Goal: Task Accomplishment & Management: Manage account settings

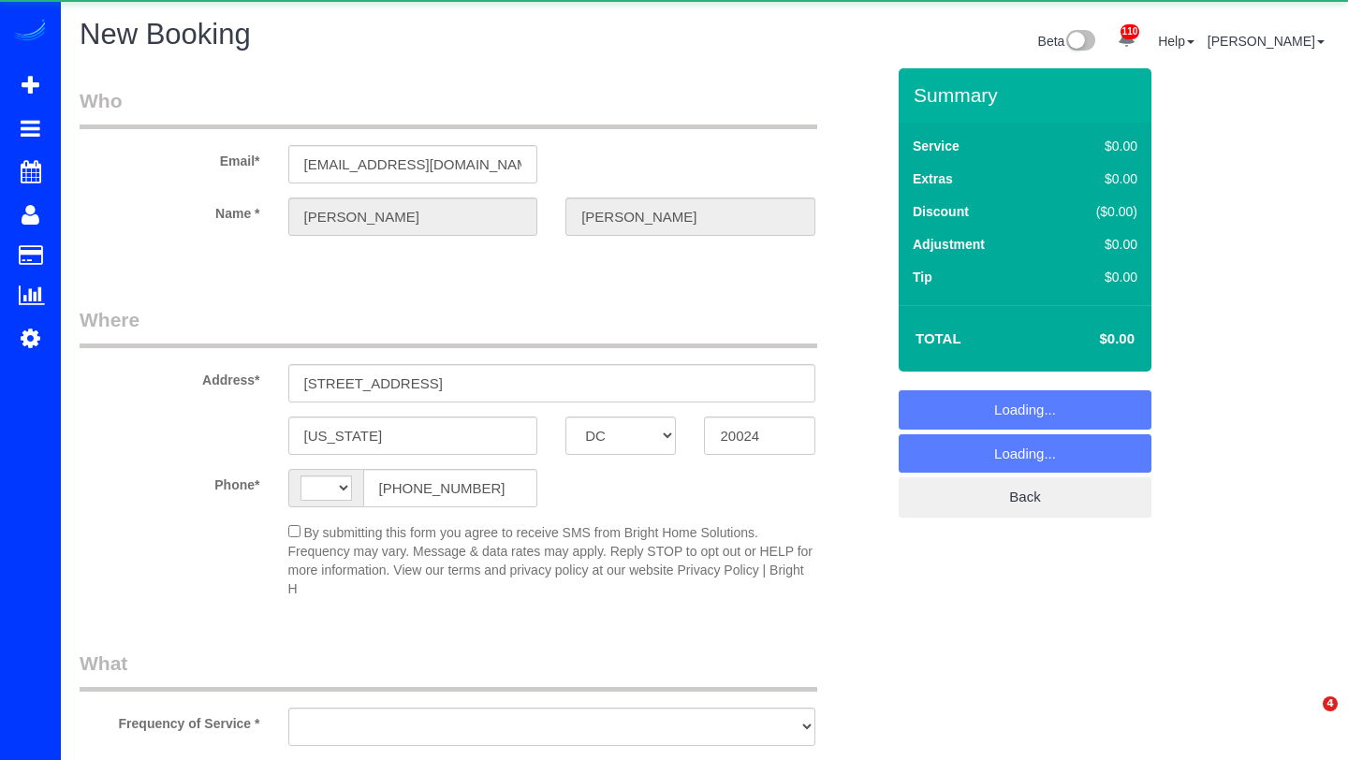
select select "DC"
select select "string:[GEOGRAPHIC_DATA]"
select select "object:13442"
select select "string:fspay-4cc439b9-21c6-47cf-a4e5-7c5804dfbb49"
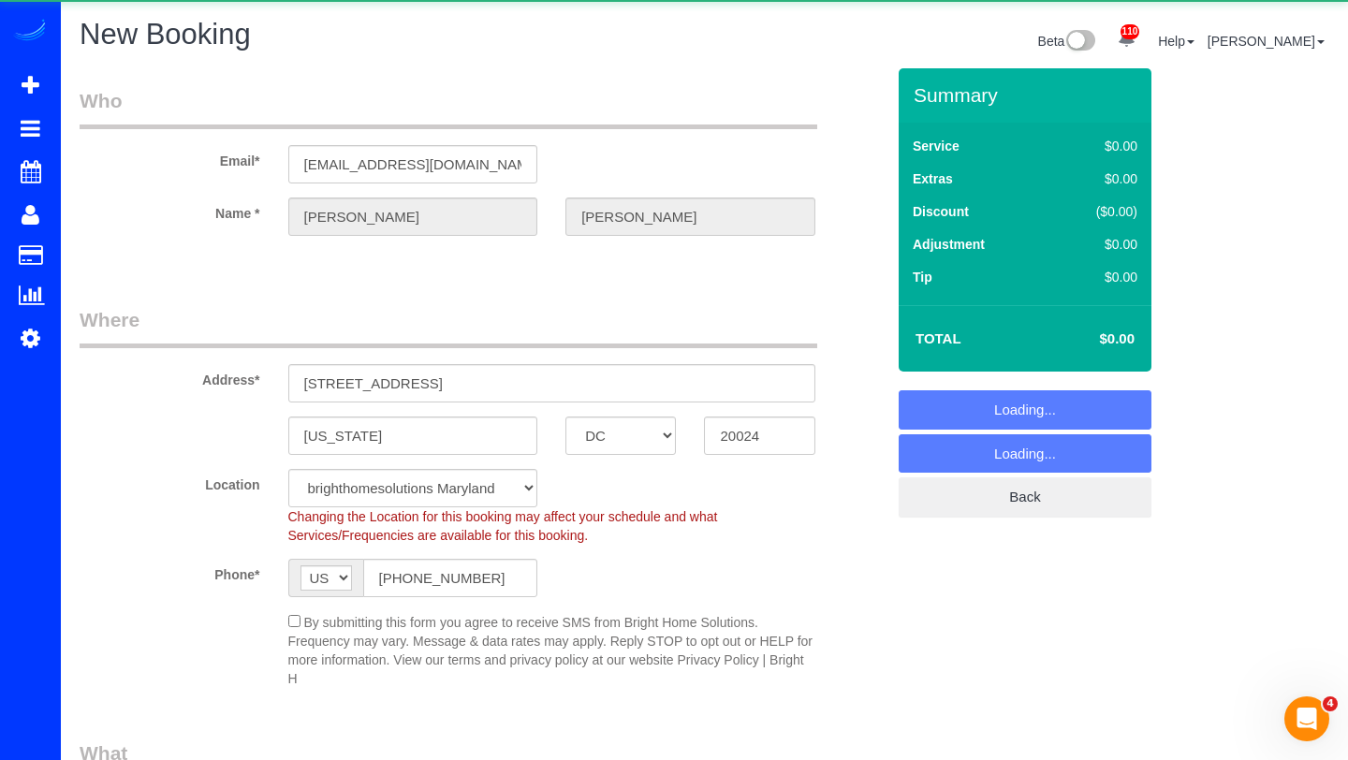
select select "2"
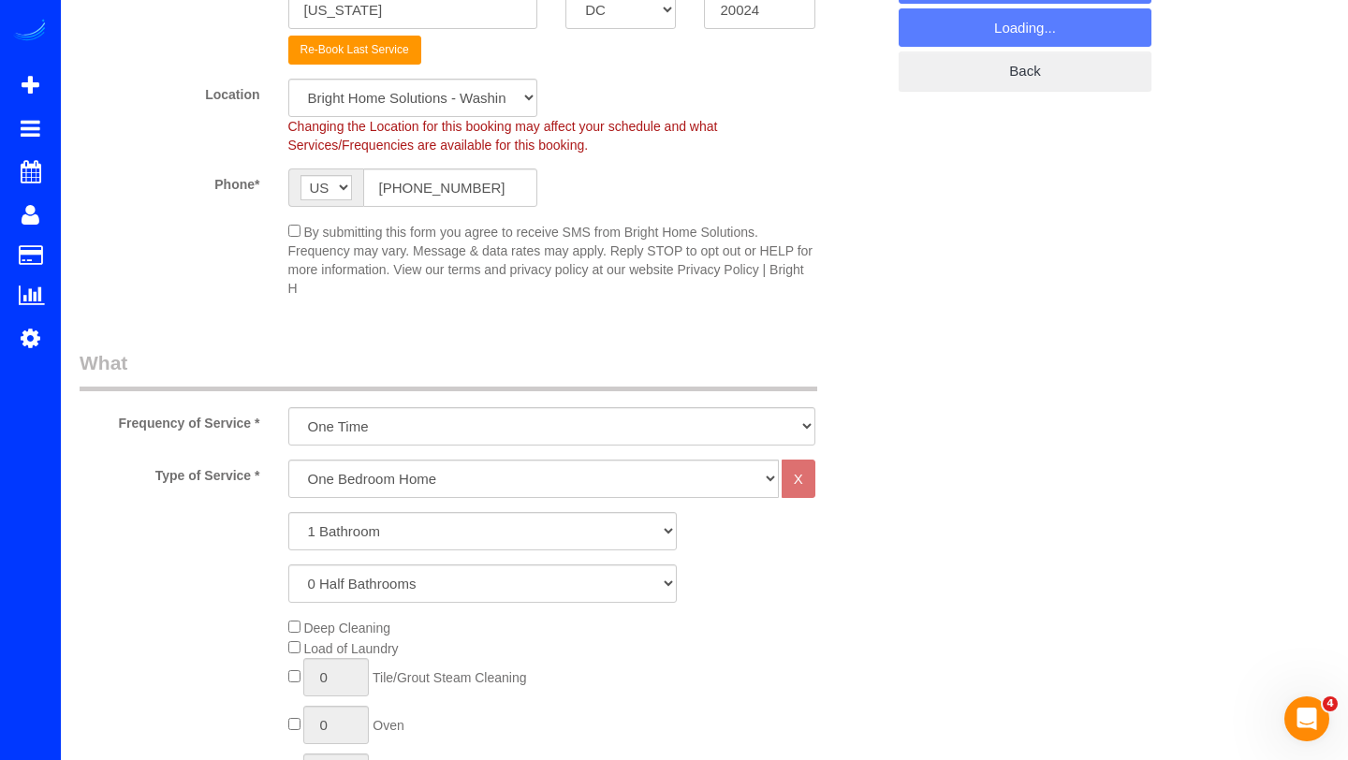
scroll to position [451, 0]
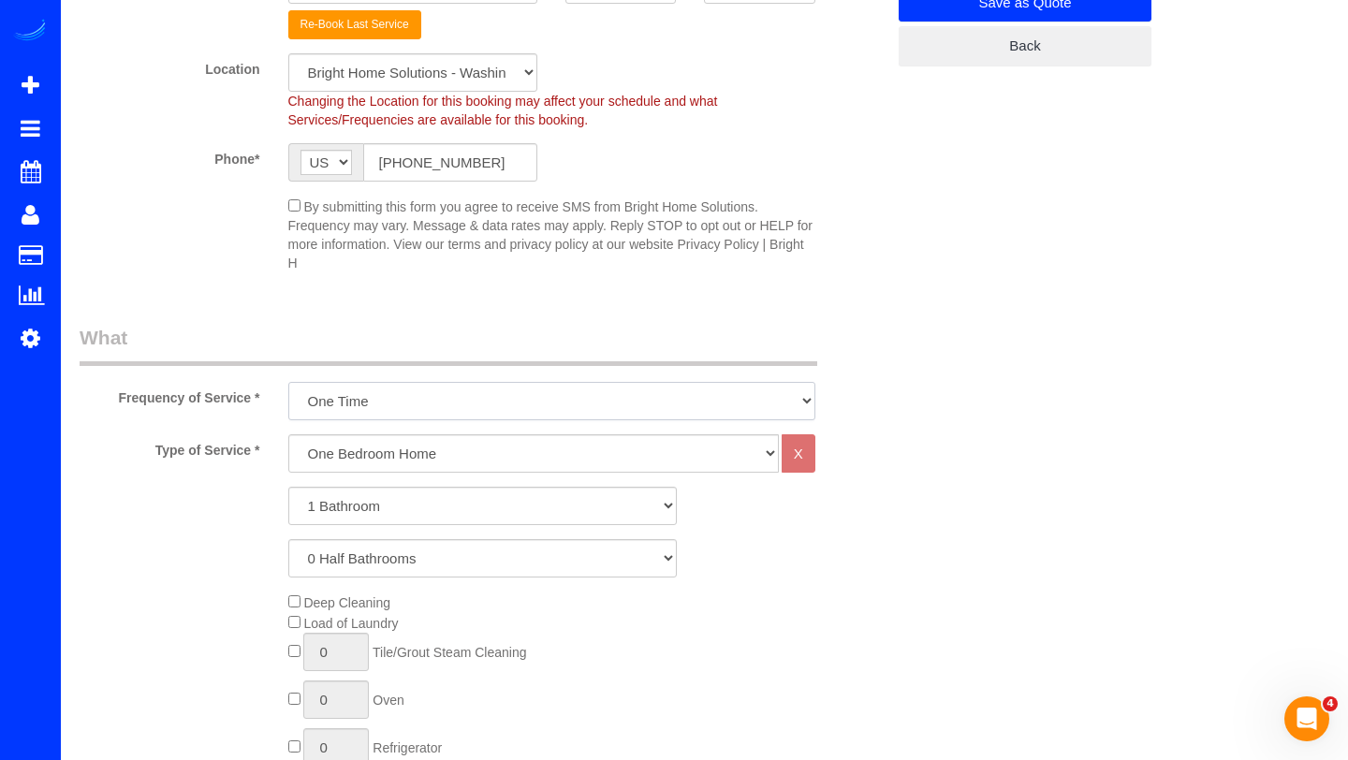
click at [399, 404] on select "triweekly -15% off - 15.00% Biweekly -20% off - 20.00% Monthly -10% off - 10.00…" at bounding box center [551, 401] width 527 height 38
select select "object:13502"
click at [288, 382] on select "triweekly -15% off - 15.00% Biweekly -20% off - 20.00% Monthly -10% off - 10.00…" at bounding box center [551, 401] width 527 height 38
click at [362, 460] on select "One Bedroom Home Two Bedroom Home Three Bedroom Home Four Bedroom Home Five Bed…" at bounding box center [533, 453] width 490 height 38
select select "257"
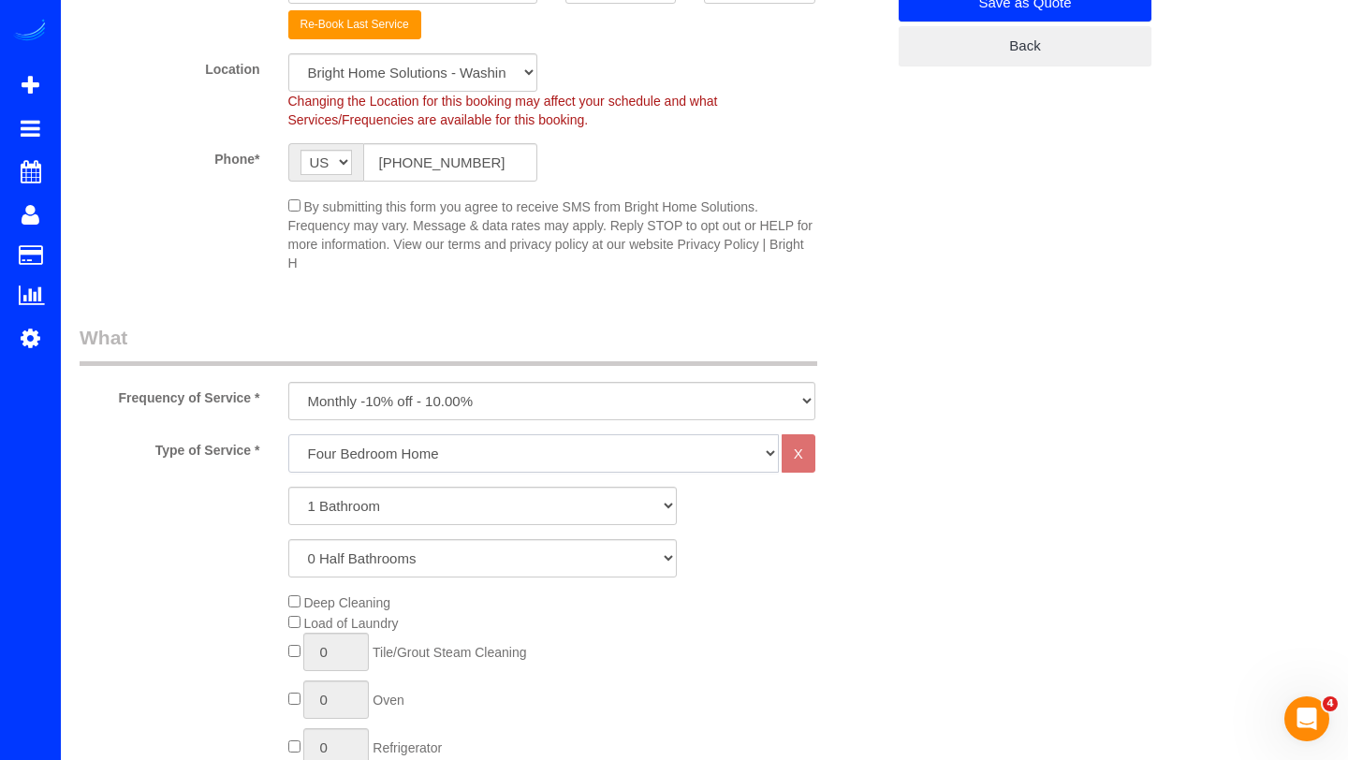
click at [288, 434] on select "One Bedroom Home Two Bedroom Home Three Bedroom Home Four Bedroom Home Five Bed…" at bounding box center [533, 453] width 490 height 38
click at [375, 508] on select "1 Bathroom 2 Bathrooms 3 Bathrooms 4 Bathrooms 5 Bathrooms 6 Bathrooms 7 Bathro…" at bounding box center [482, 506] width 388 height 38
select select "2"
click at [288, 487] on select "1 Bathroom 2 Bathrooms 3 Bathrooms 4 Bathrooms 5 Bathrooms 6 Bathrooms 7 Bathro…" at bounding box center [482, 506] width 388 height 38
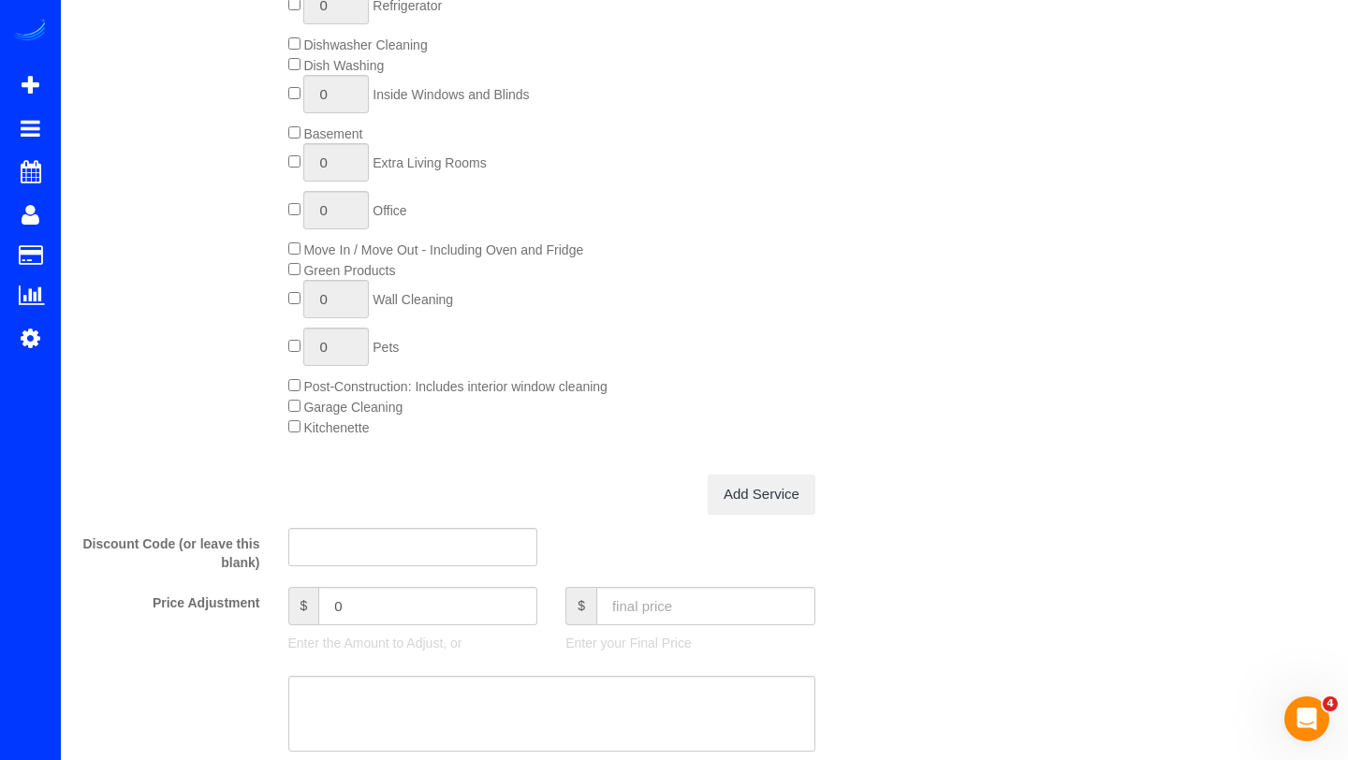
scroll to position [1313, 0]
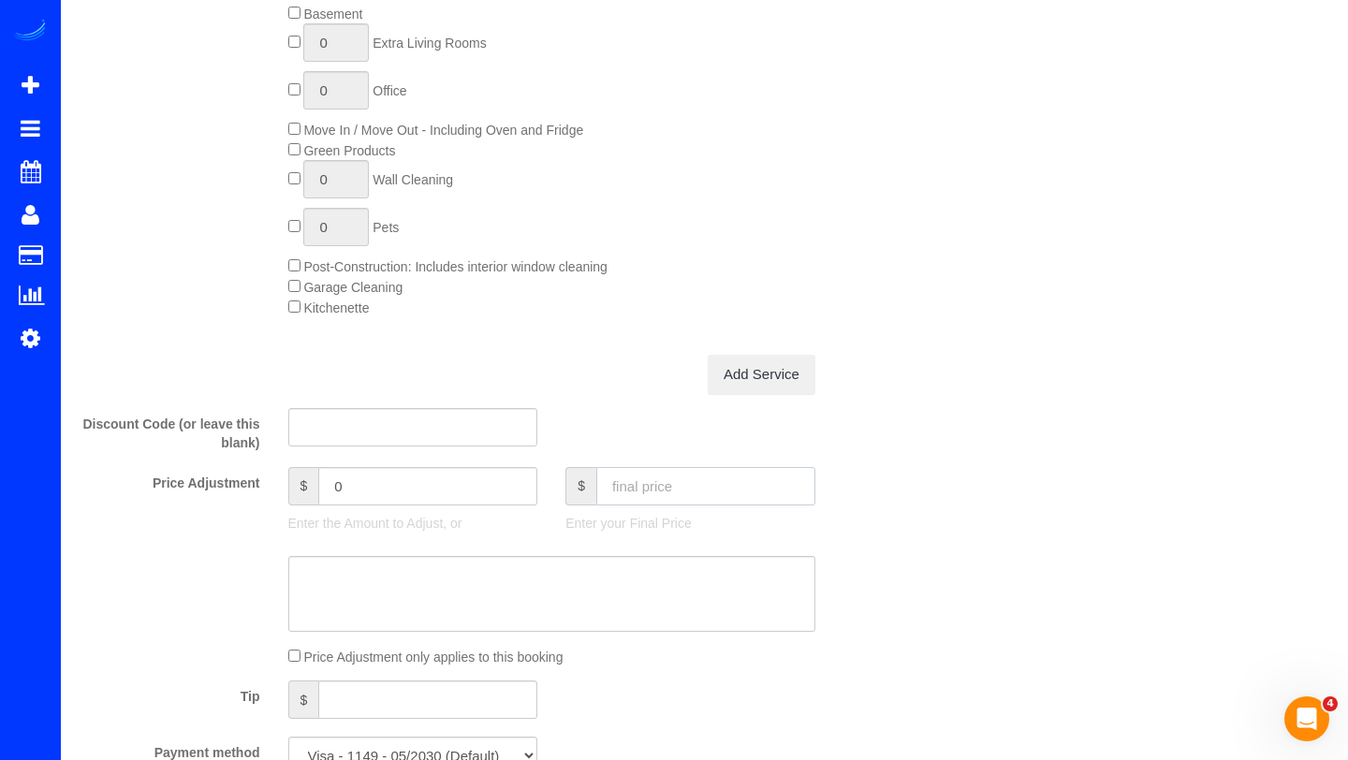
click at [661, 492] on input "text" at bounding box center [705, 486] width 219 height 38
type input "195"
type input "-17.39"
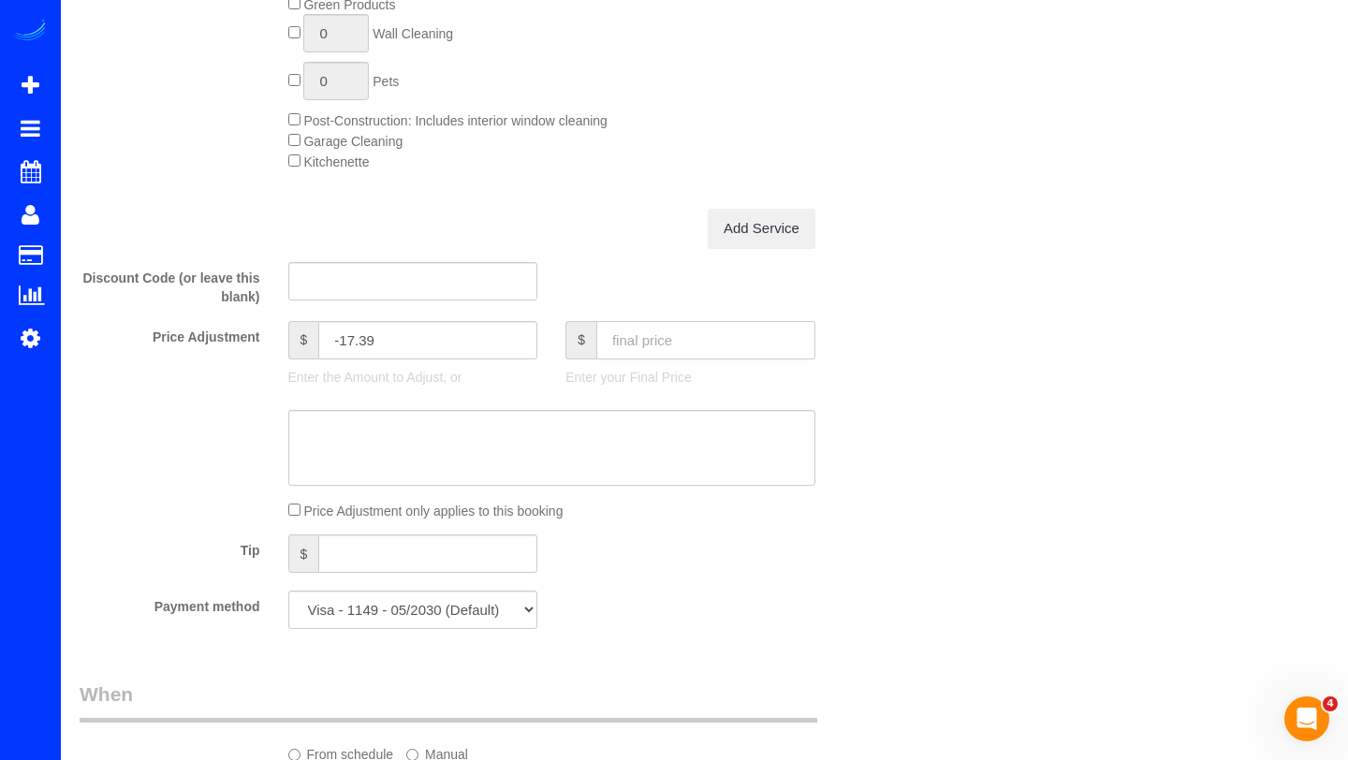
scroll to position [1470, 0]
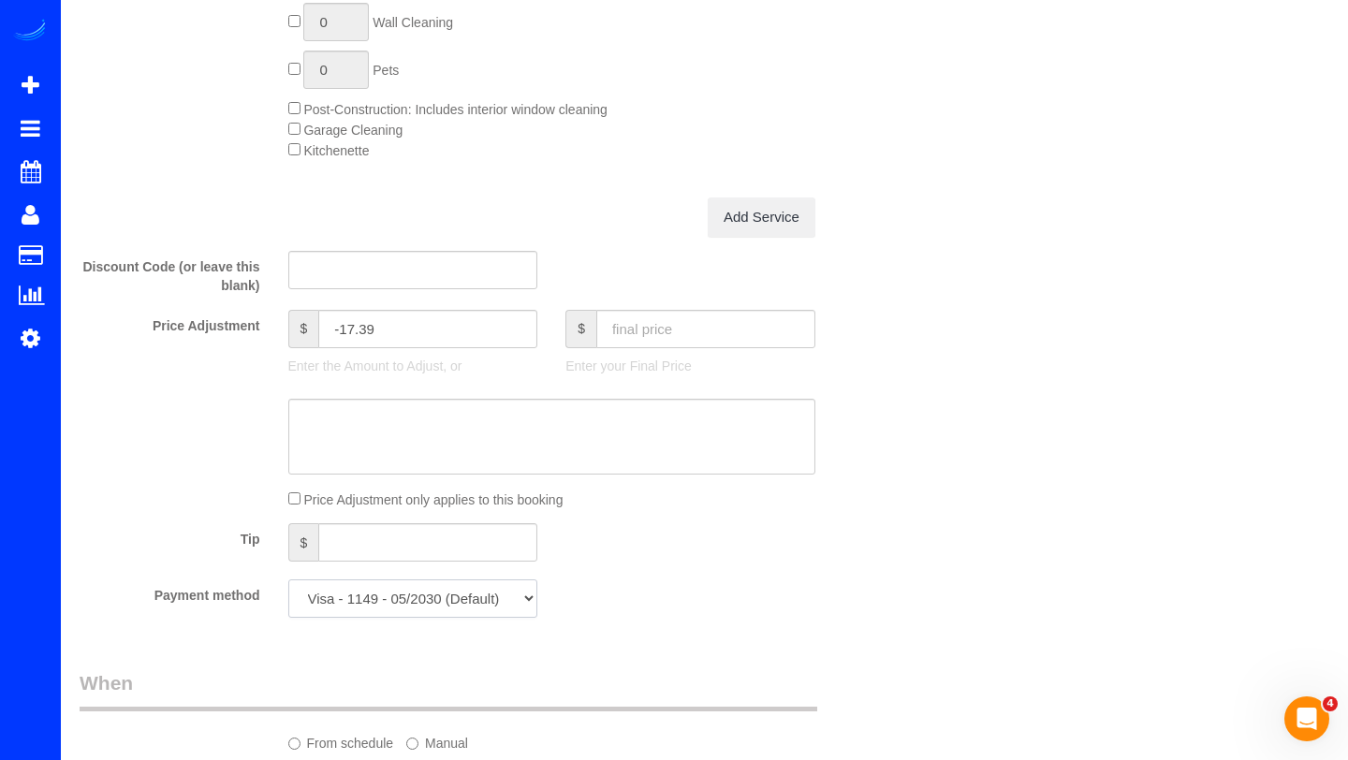
click at [368, 592] on select "Visa - 1149 - 05/2030 (Default) Add Credit Card ─────────────── Cash Check Payp…" at bounding box center [413, 598] width 250 height 38
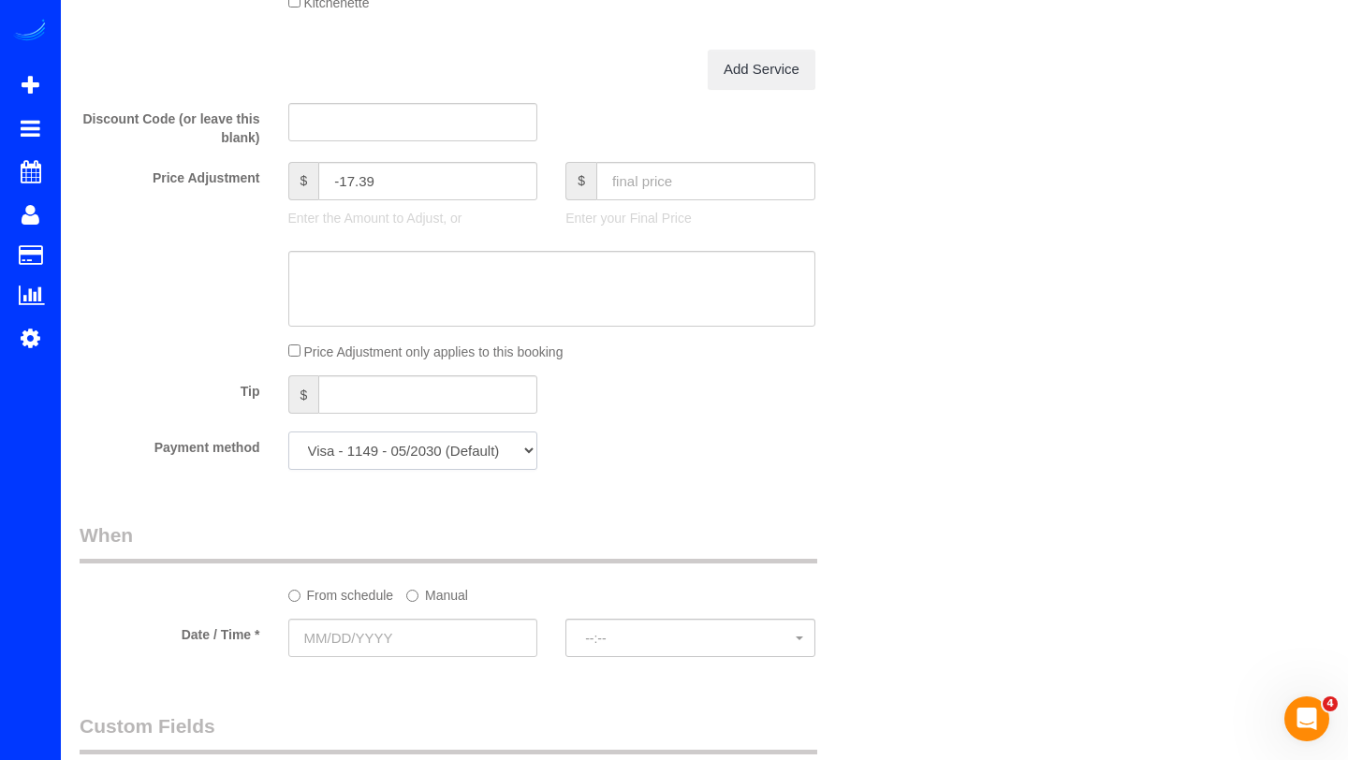
scroll to position [1626, 0]
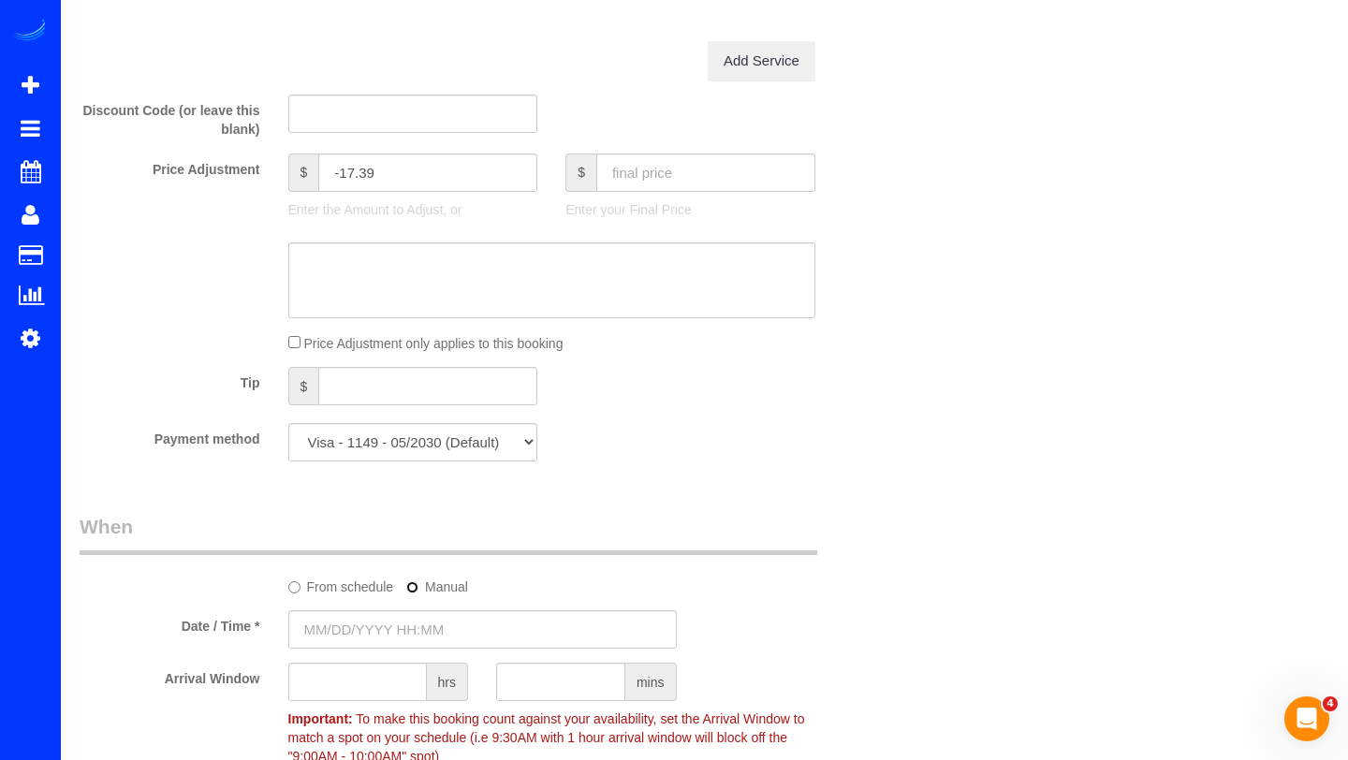
type input "[DATE] 8:00AM"
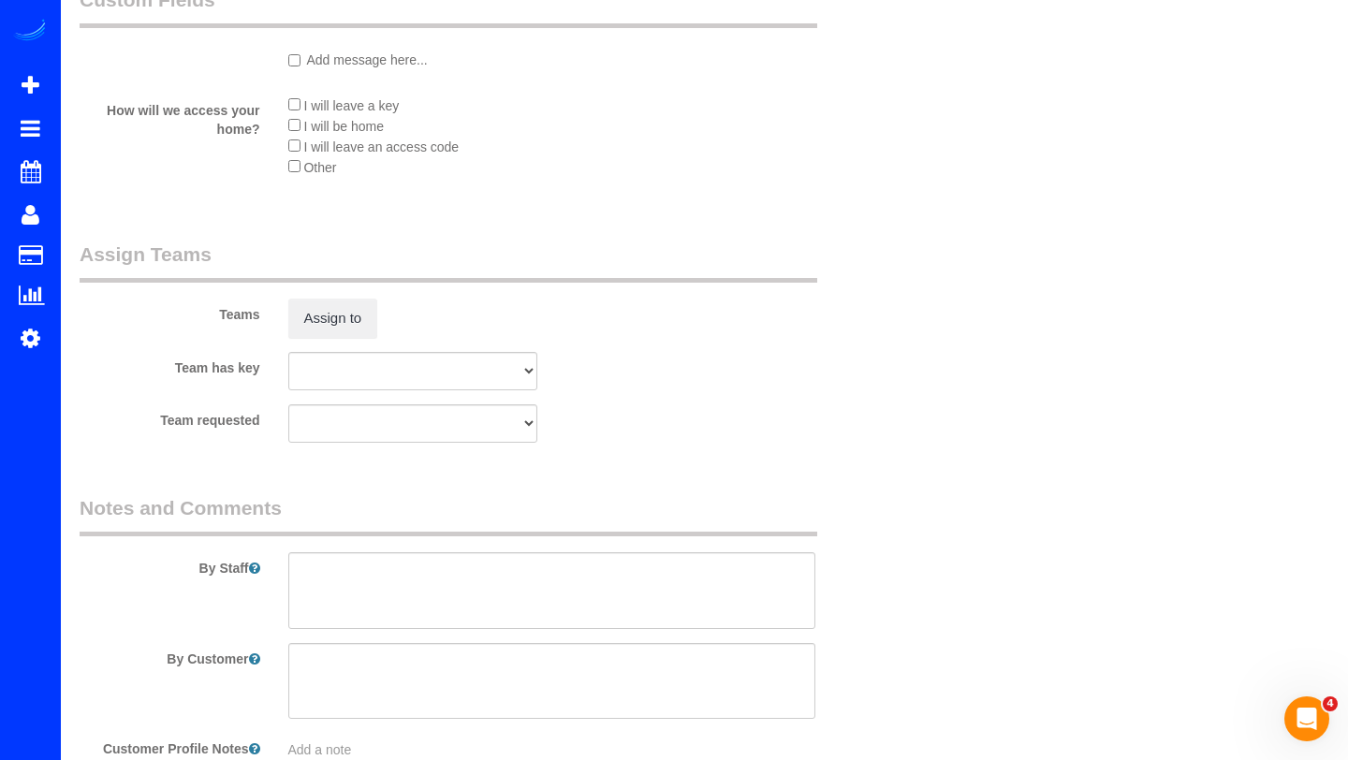
scroll to position [2510, 0]
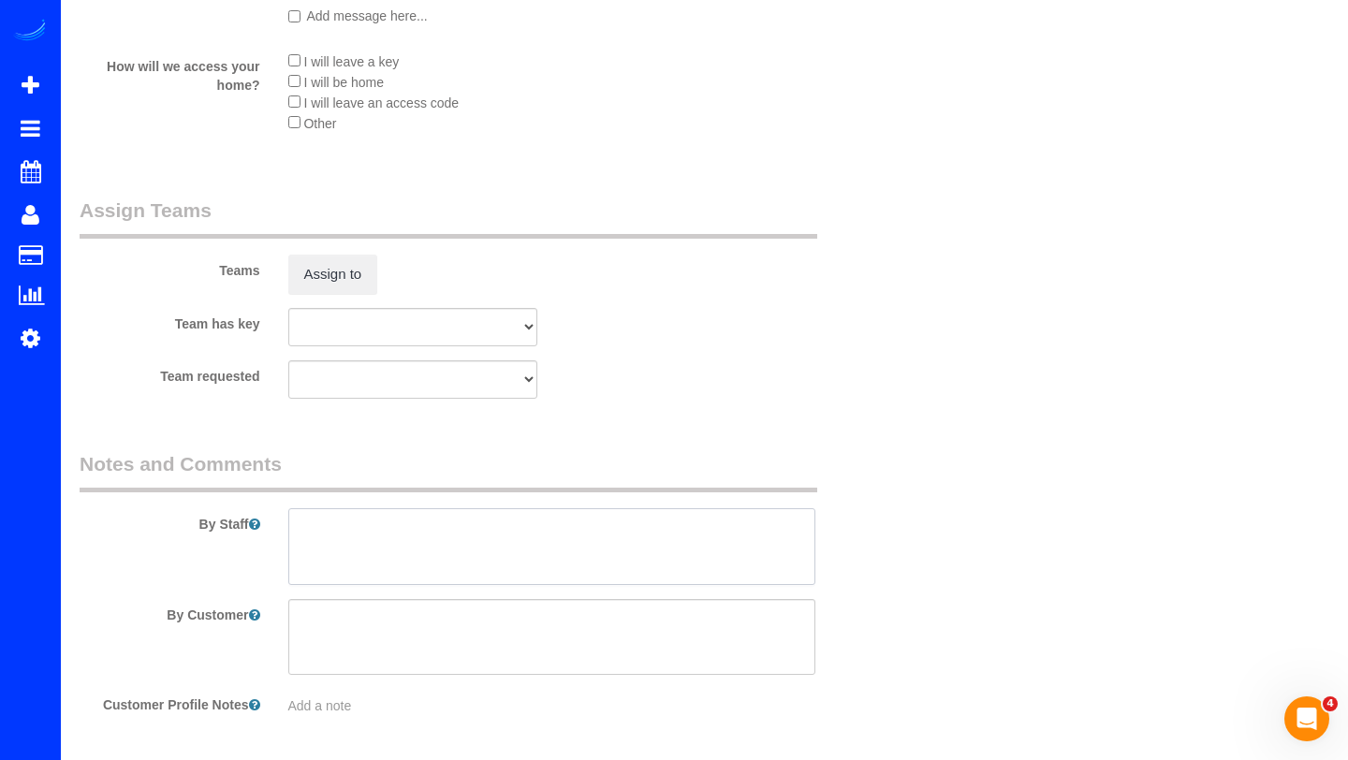
click at [517, 540] on textarea at bounding box center [551, 546] width 527 height 77
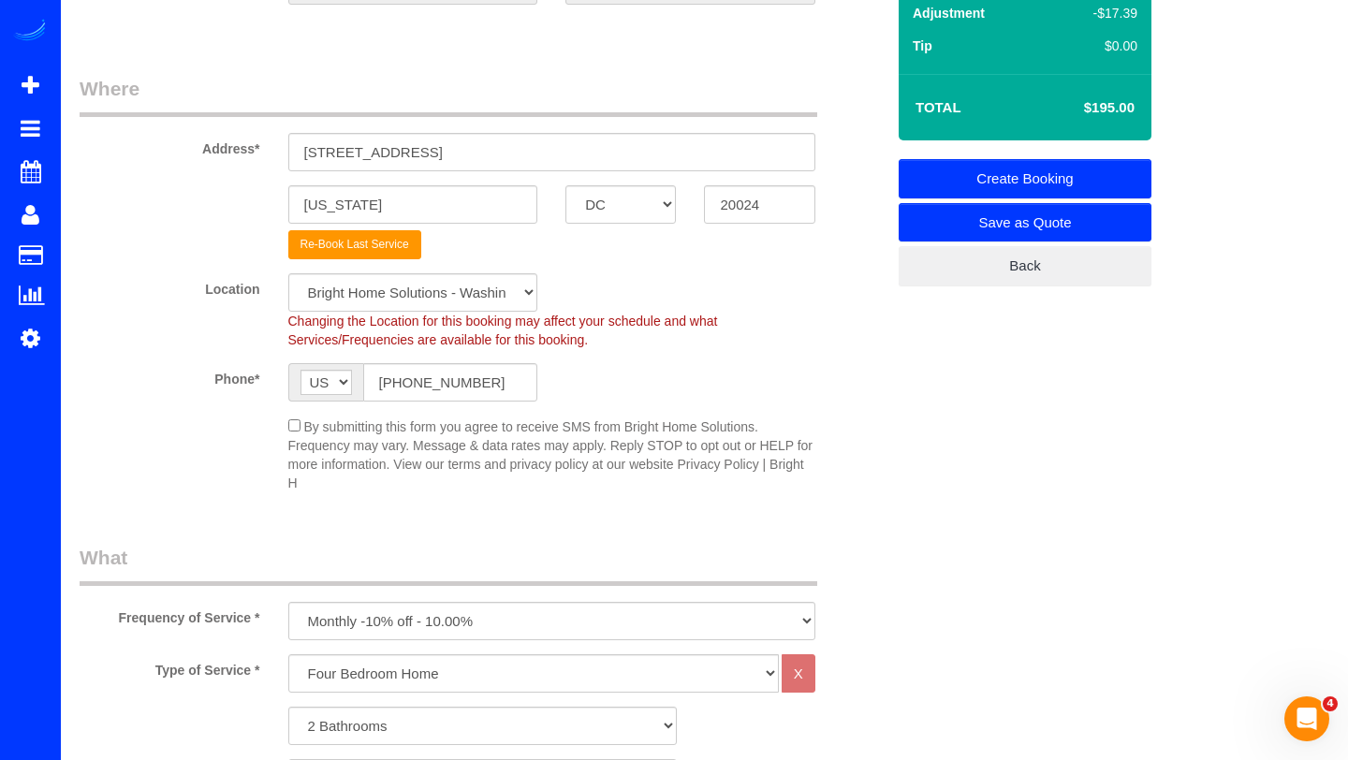
scroll to position [167, 0]
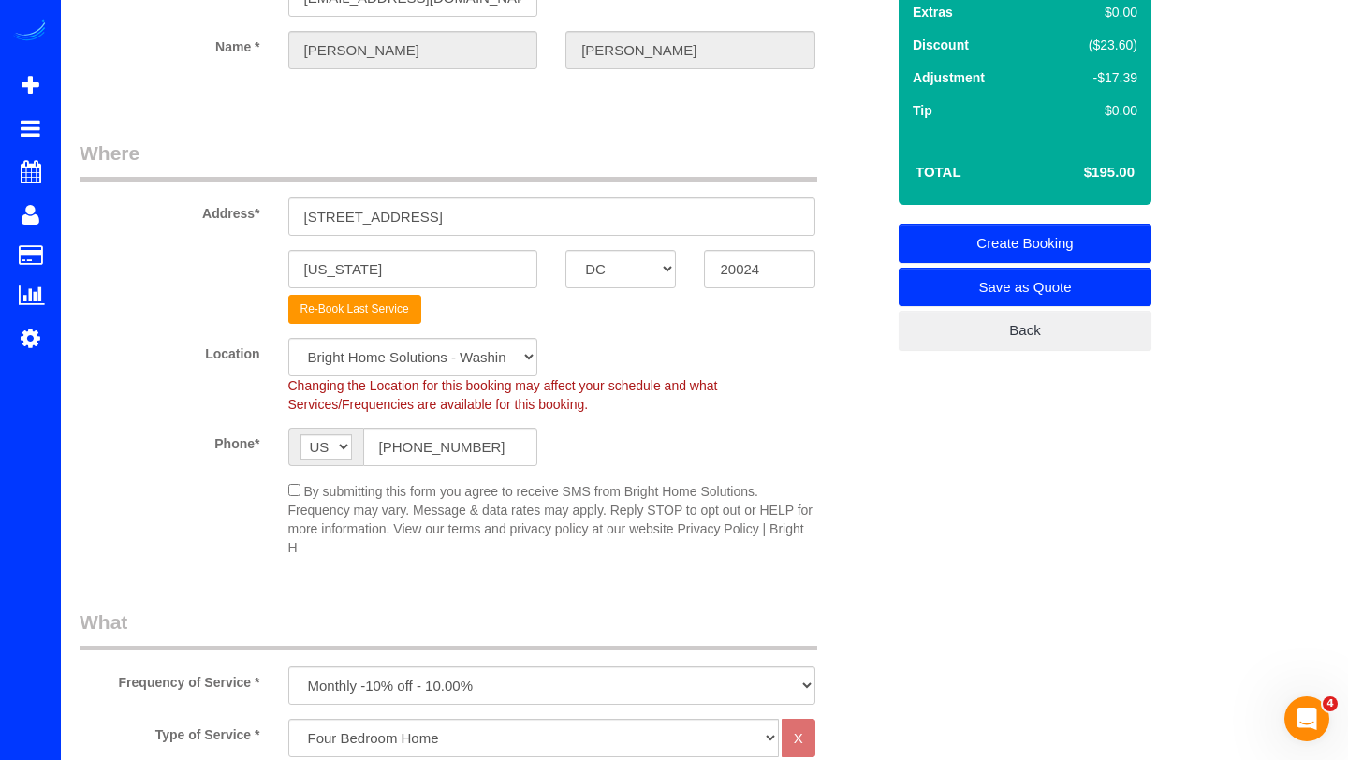
type textarea "process 10/6 payment and following month under [PERSON_NAME] profile, not [PERS…"
click at [1106, 246] on link "Create Booking" at bounding box center [1024, 243] width 253 height 39
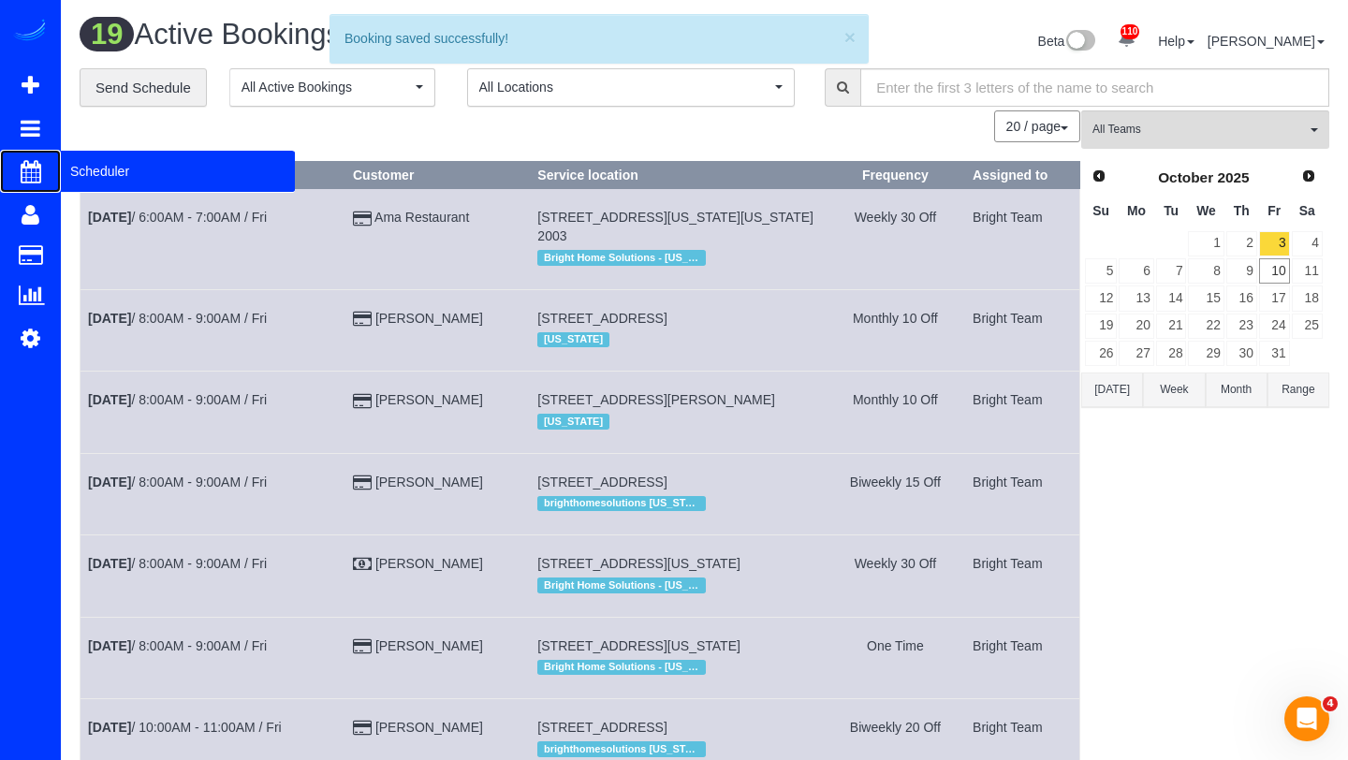
click at [103, 171] on span "Scheduler" at bounding box center [178, 171] width 234 height 43
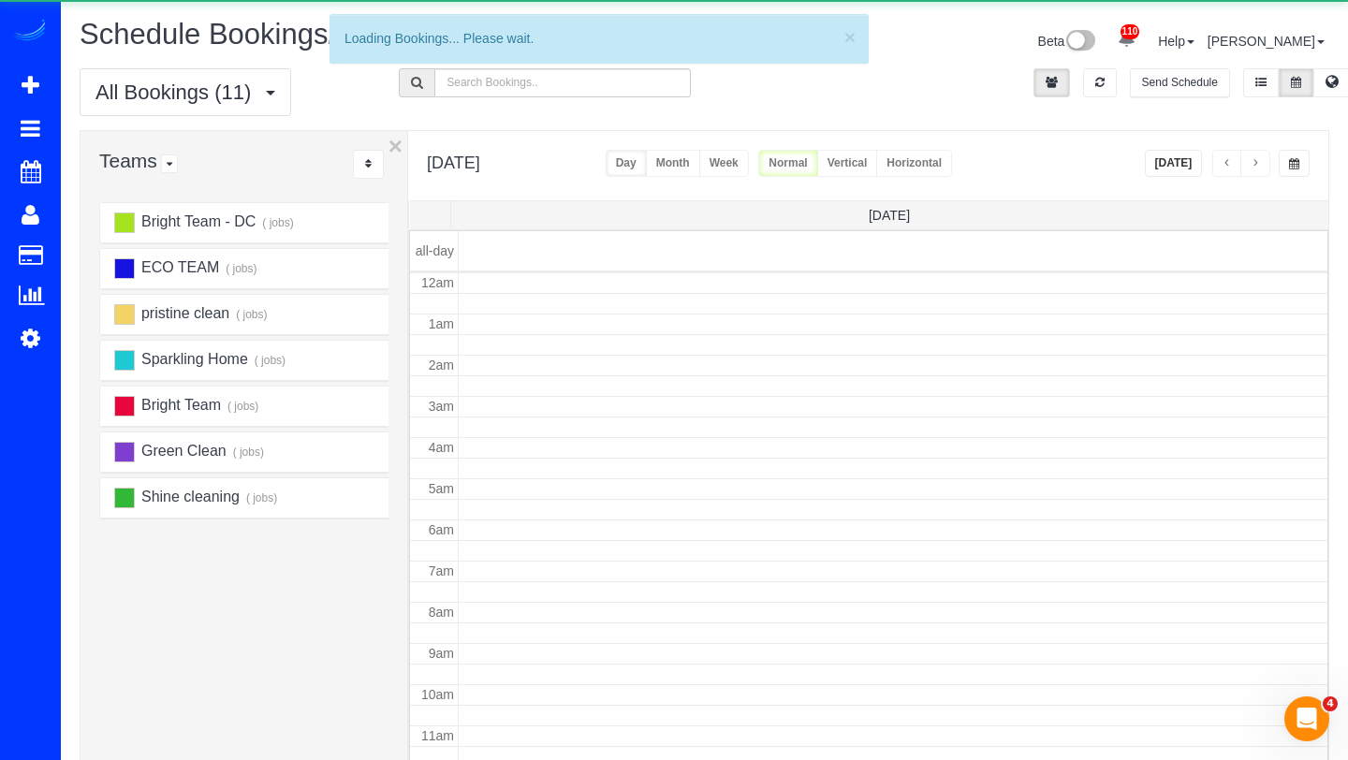
scroll to position [248, 0]
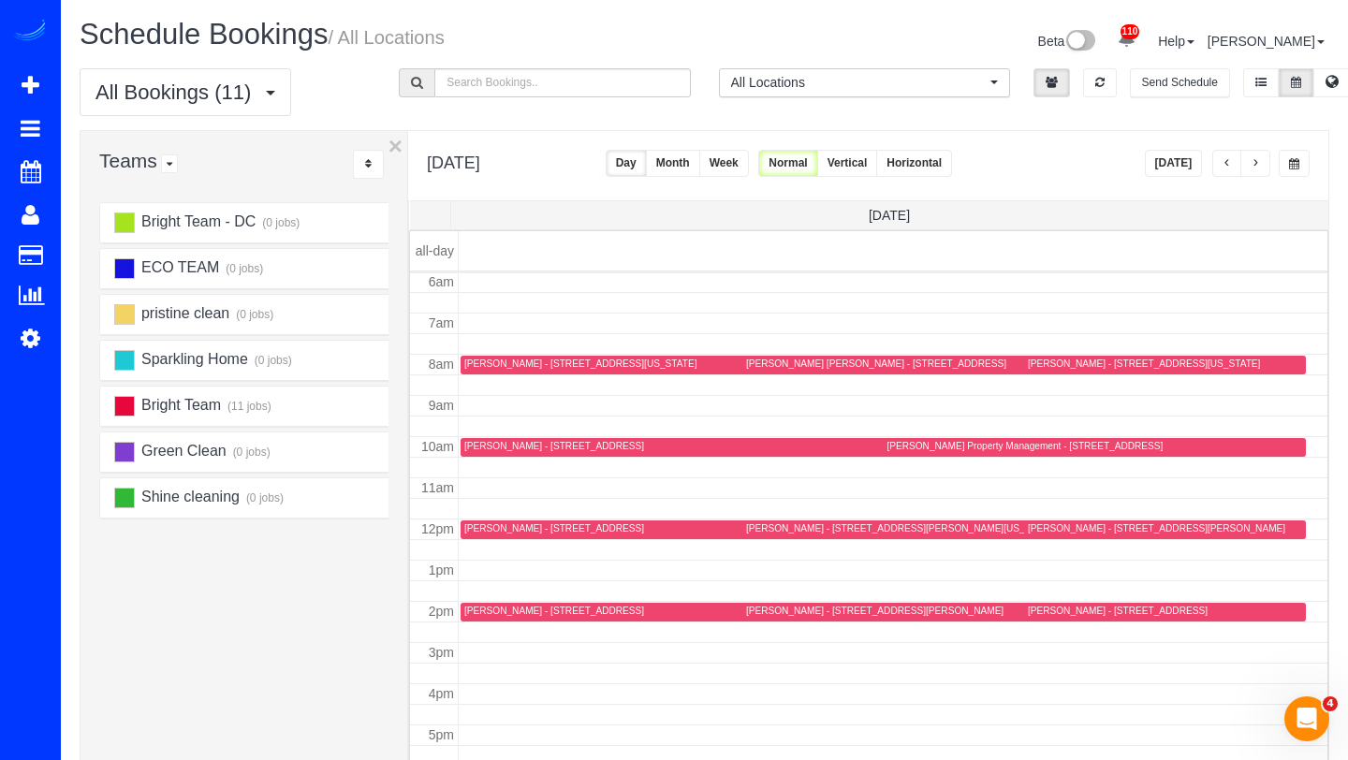
click at [1179, 167] on button "[DATE]" at bounding box center [1173, 163] width 58 height 27
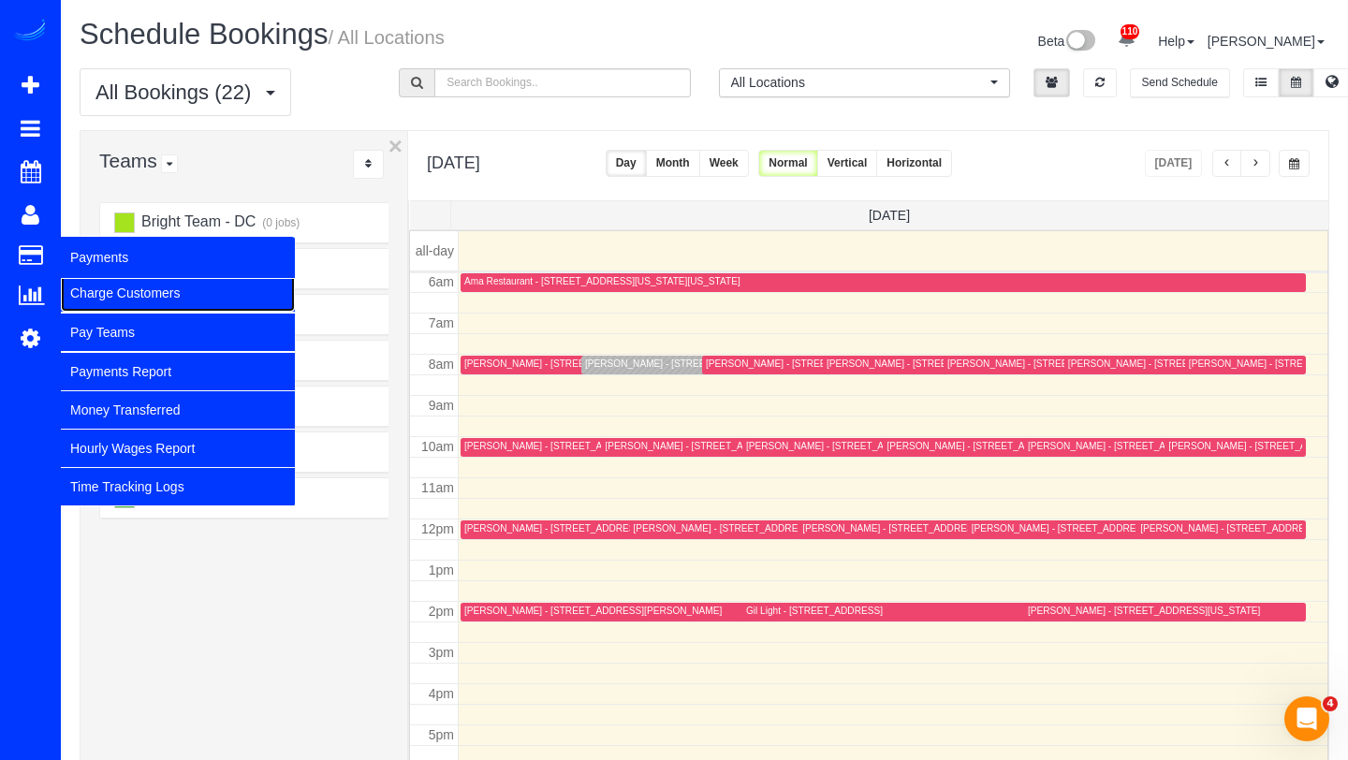
click at [97, 299] on link "Charge Customers" at bounding box center [178, 292] width 234 height 37
select select
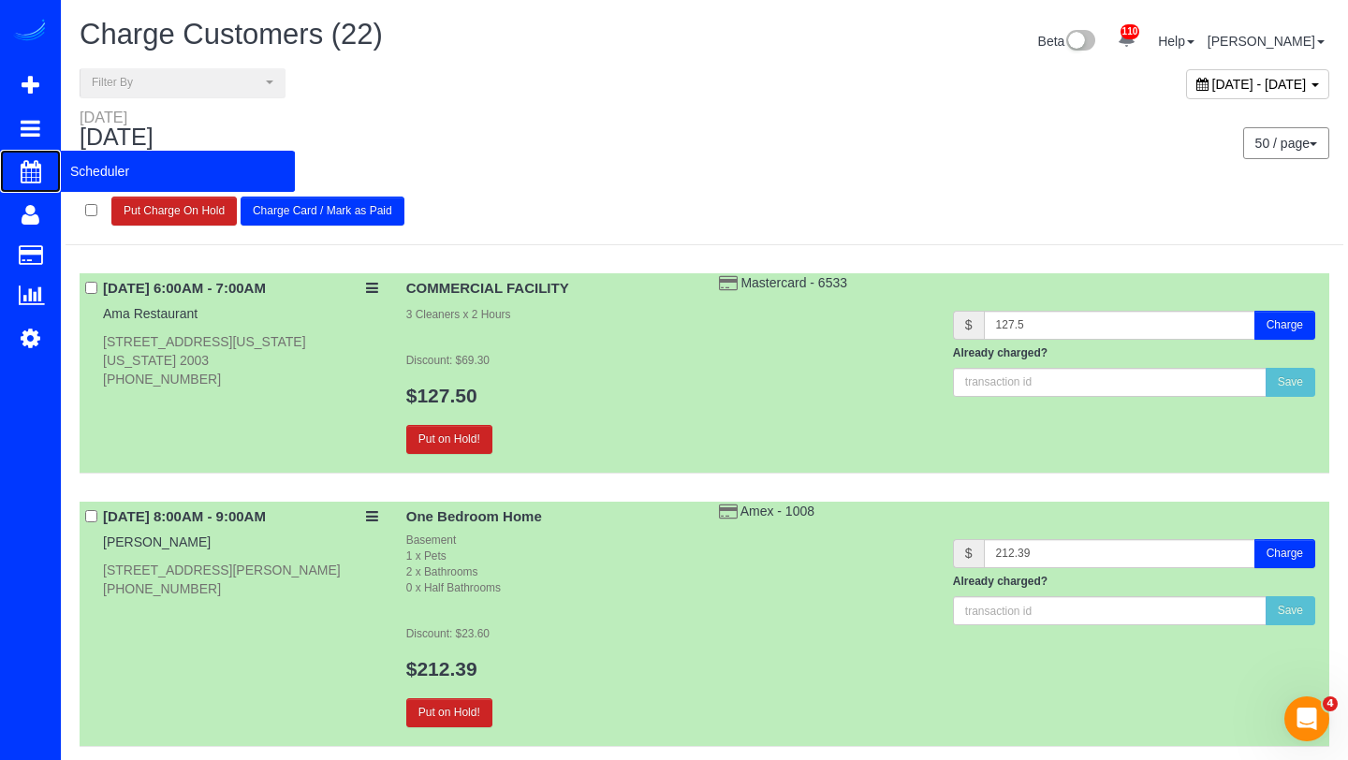
click at [17, 170] on link "Scheduler" at bounding box center [30, 171] width 61 height 43
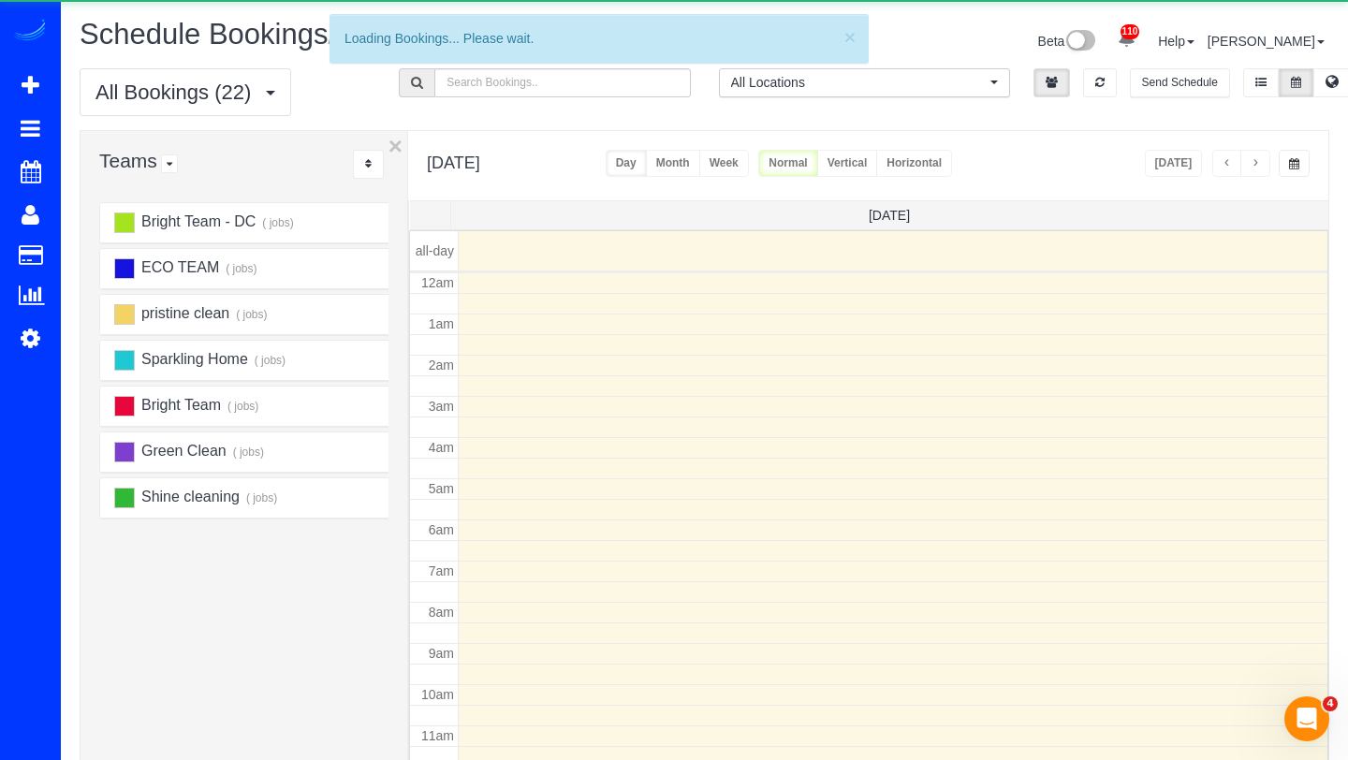
scroll to position [248, 0]
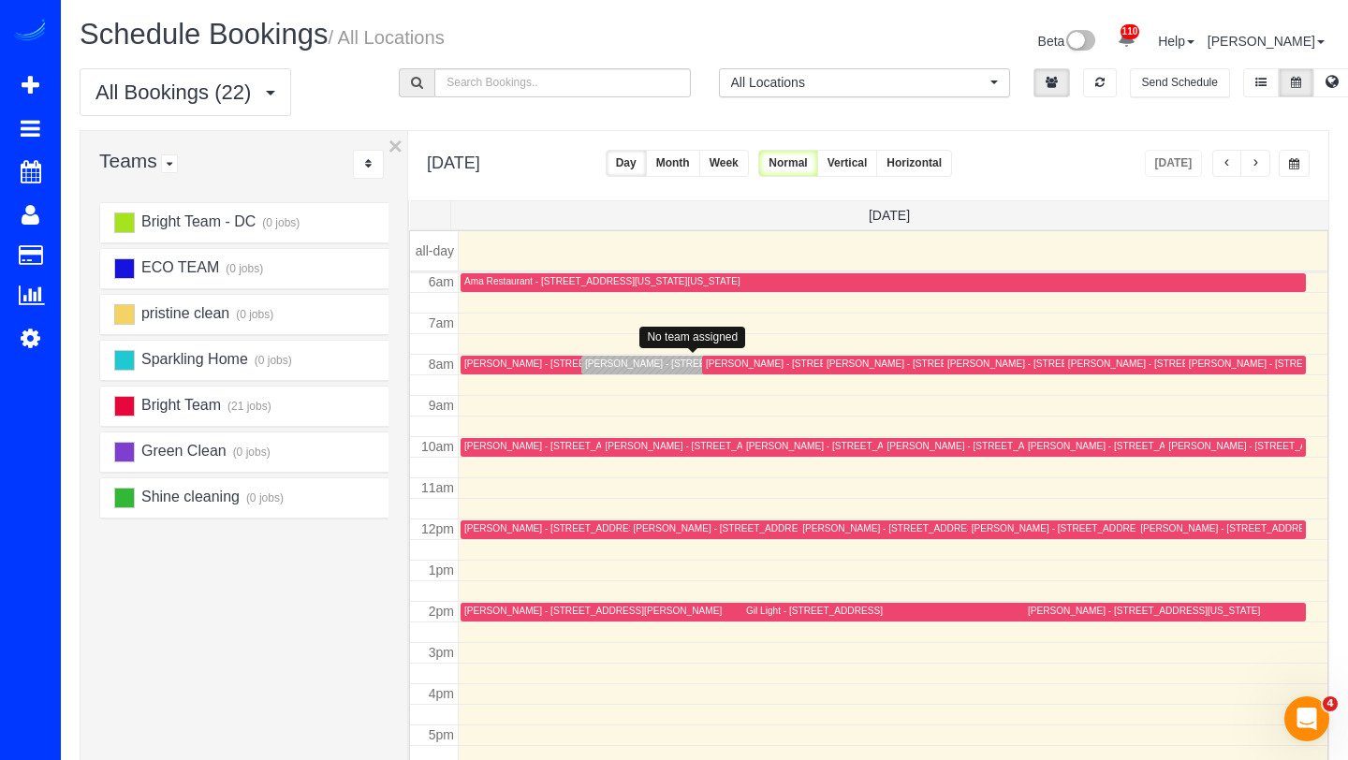
click at [605, 365] on div "[PERSON_NAME] - [STREET_ADDRESS][US_STATE]" at bounding box center [701, 363] width 232 height 12
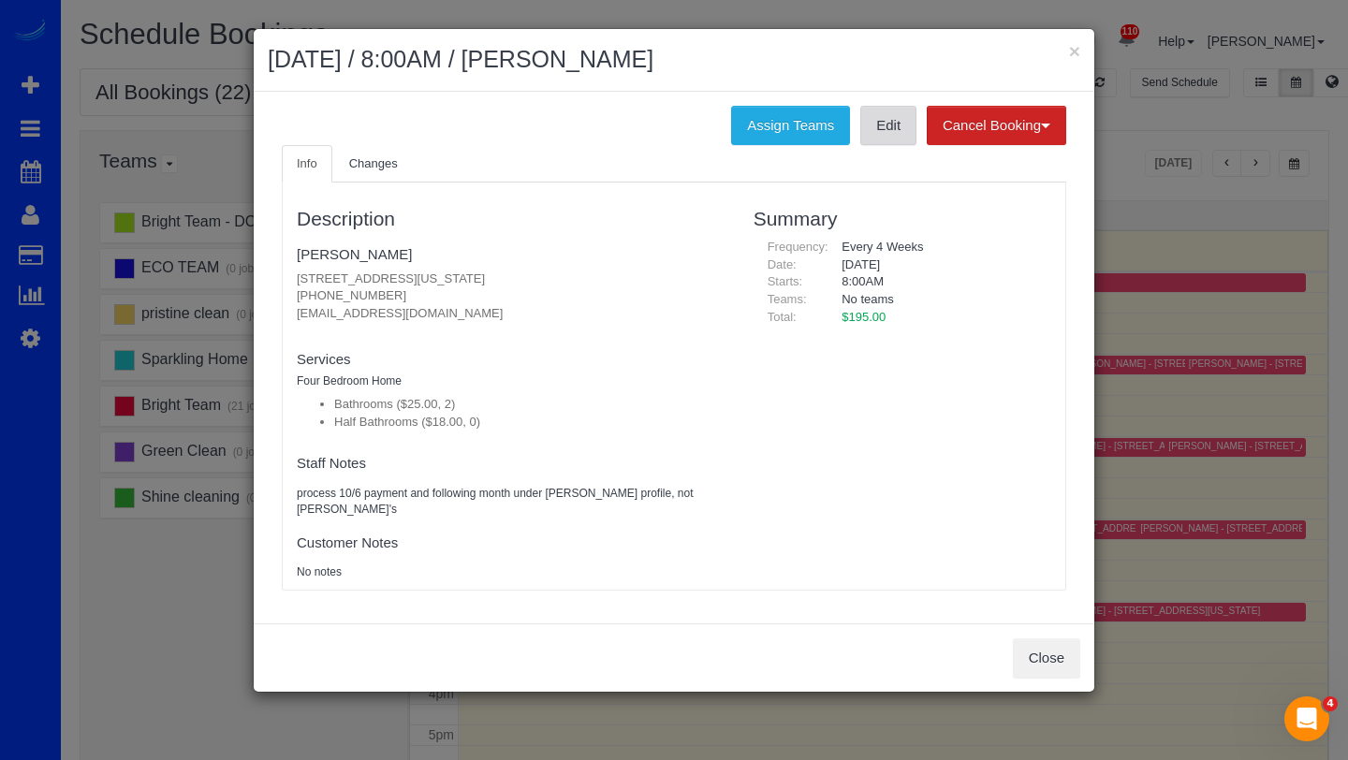
click at [875, 123] on link "Edit" at bounding box center [888, 125] width 56 height 39
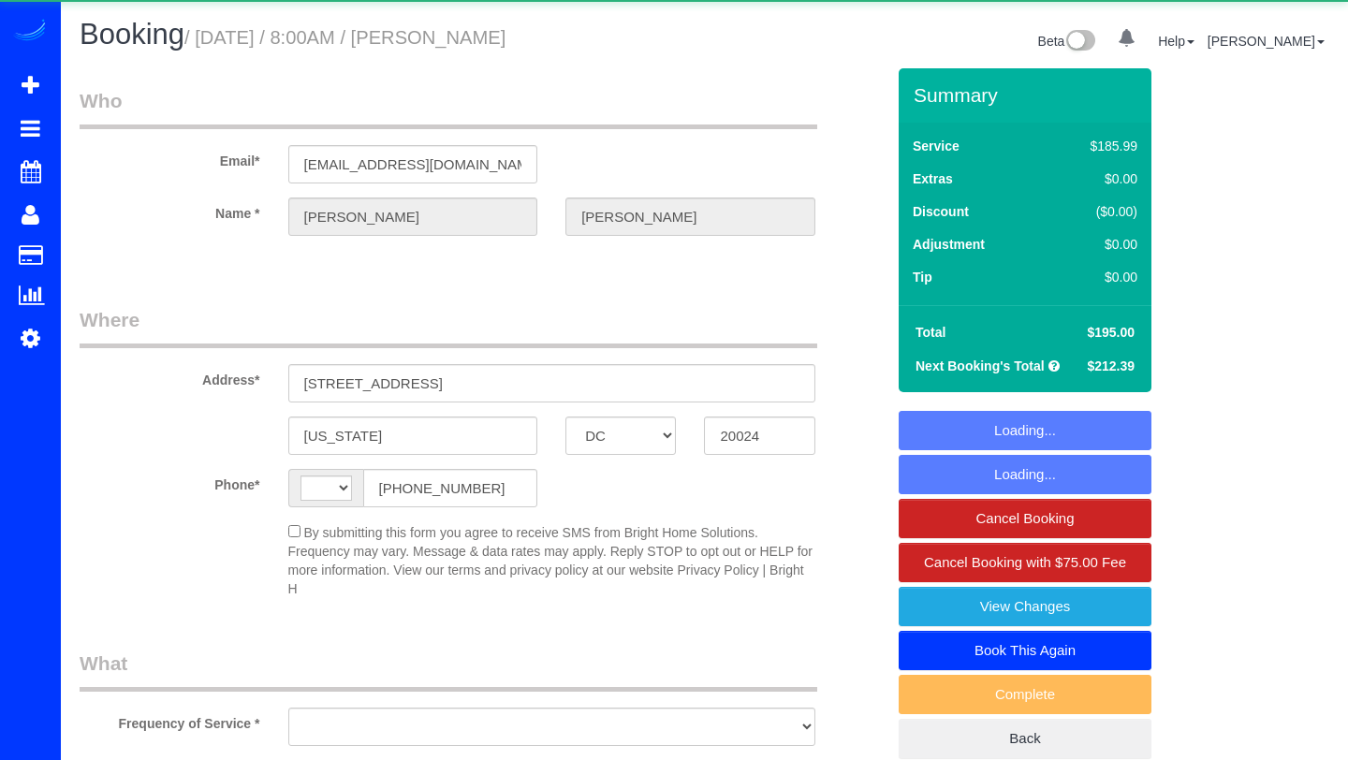
select select "DC"
select select "string:[GEOGRAPHIC_DATA]"
select select "object:1012"
select select "string:fspay-4cc439b9-21c6-47cf-a4e5-7c5804dfbb49"
select select "2"
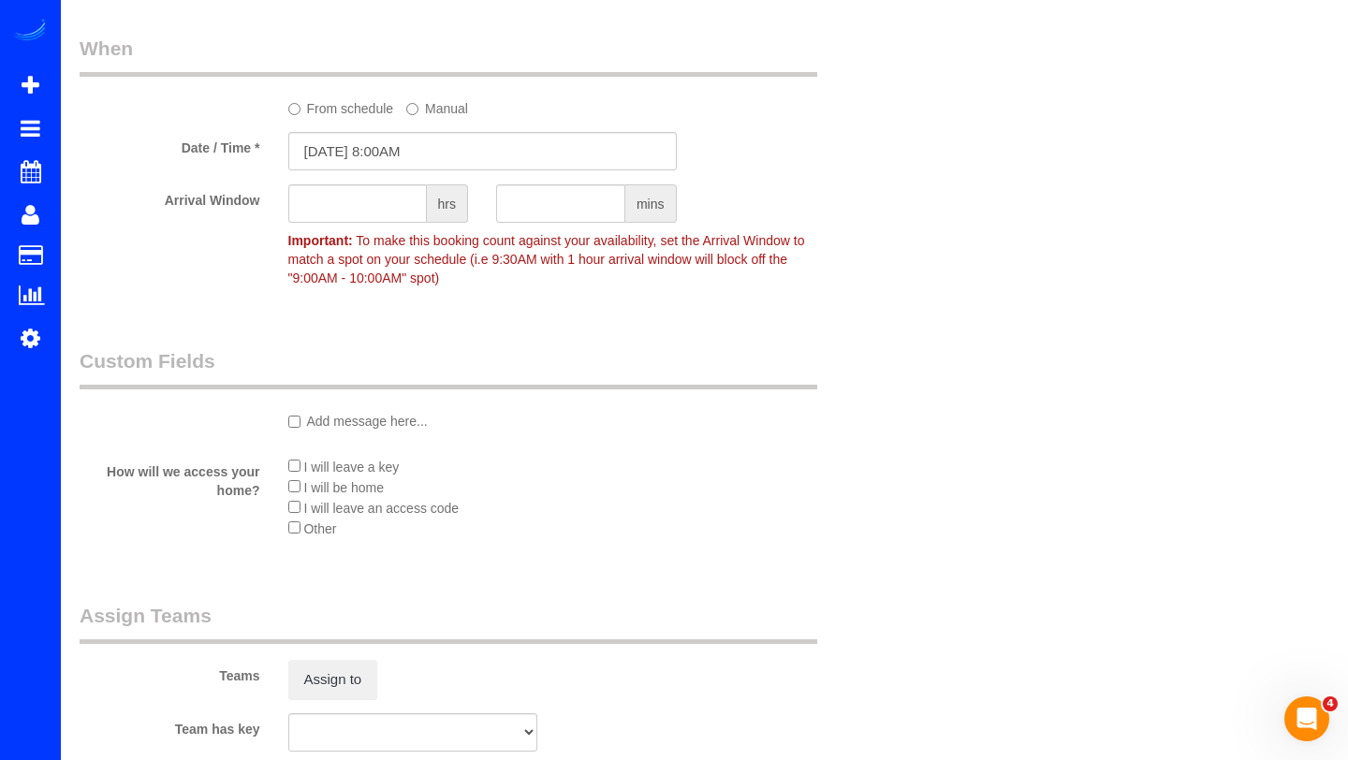
scroll to position [2042, 0]
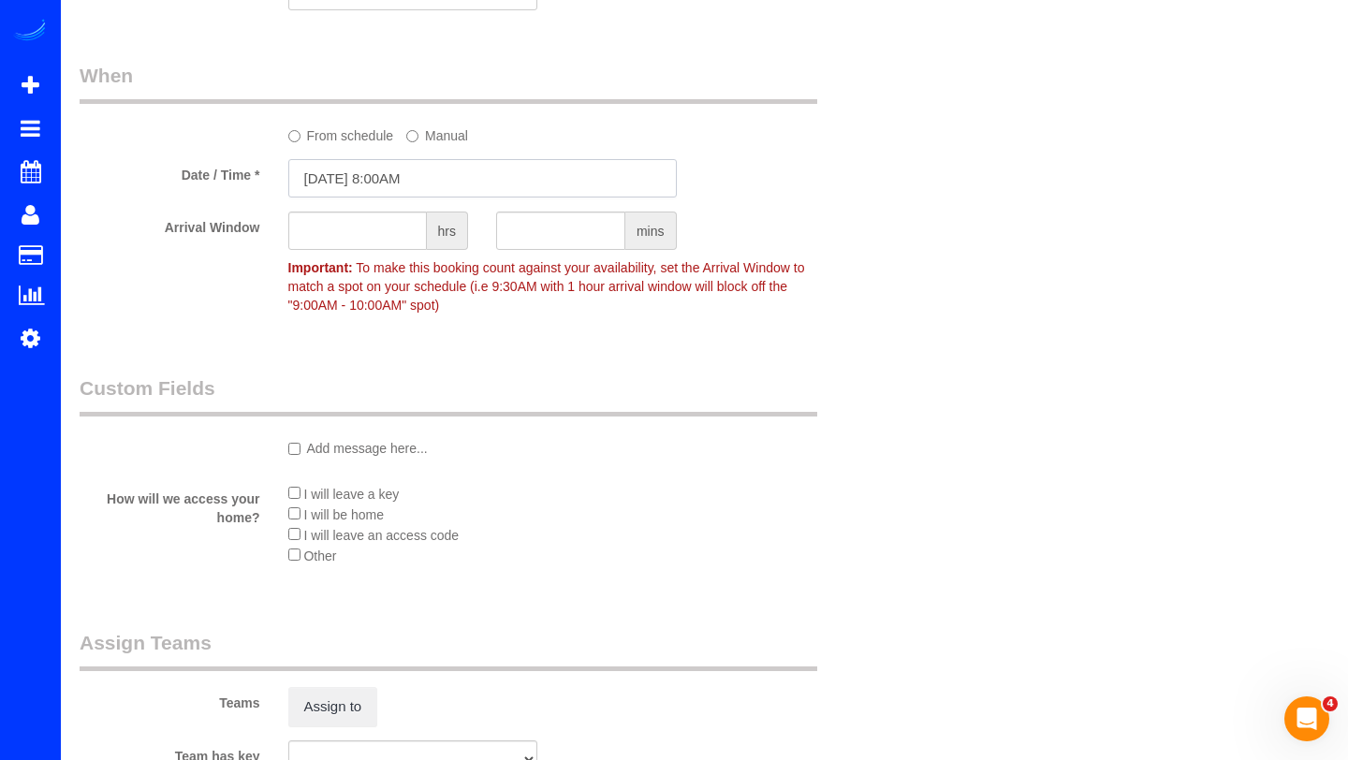
click at [430, 166] on input "[DATE] 8:00AM" at bounding box center [482, 178] width 388 height 38
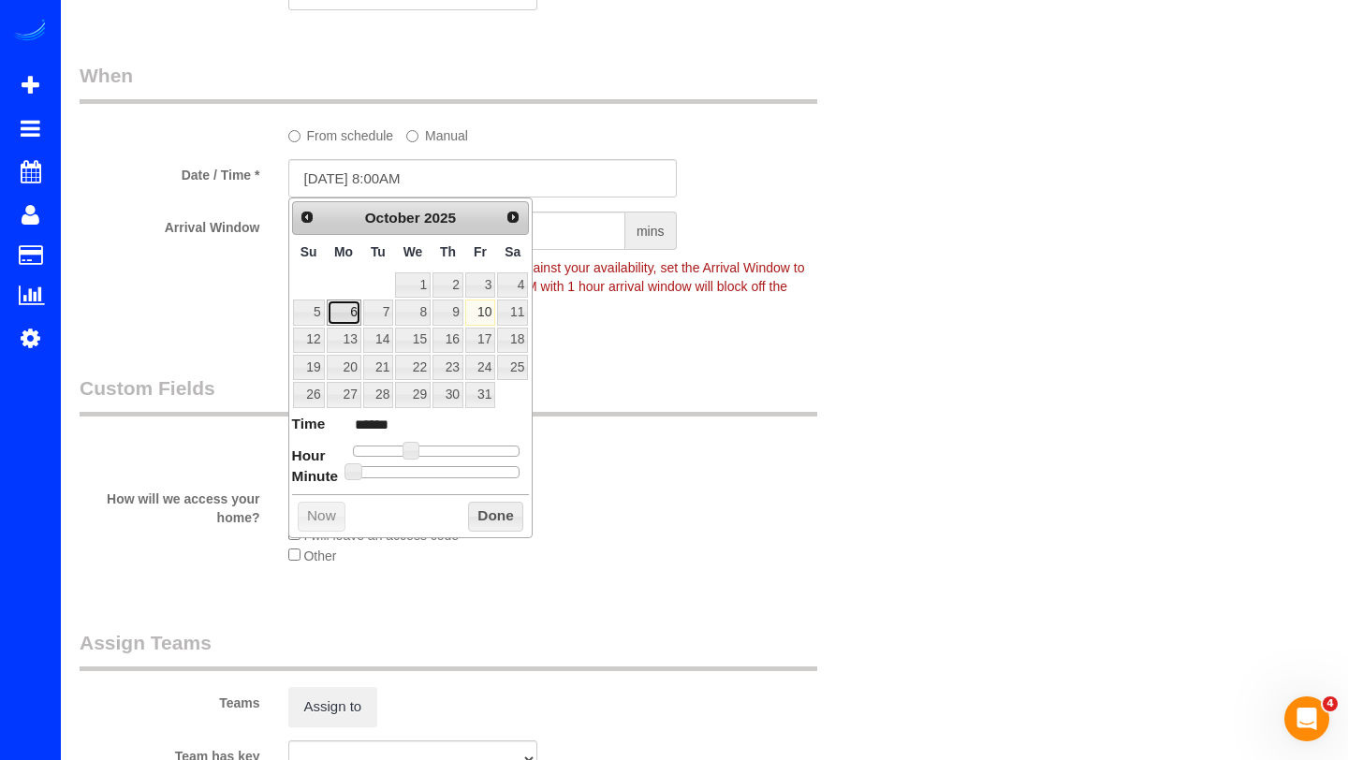
click at [350, 314] on link "6" at bounding box center [344, 311] width 35 height 25
type input "10/06/2025 8:00AM"
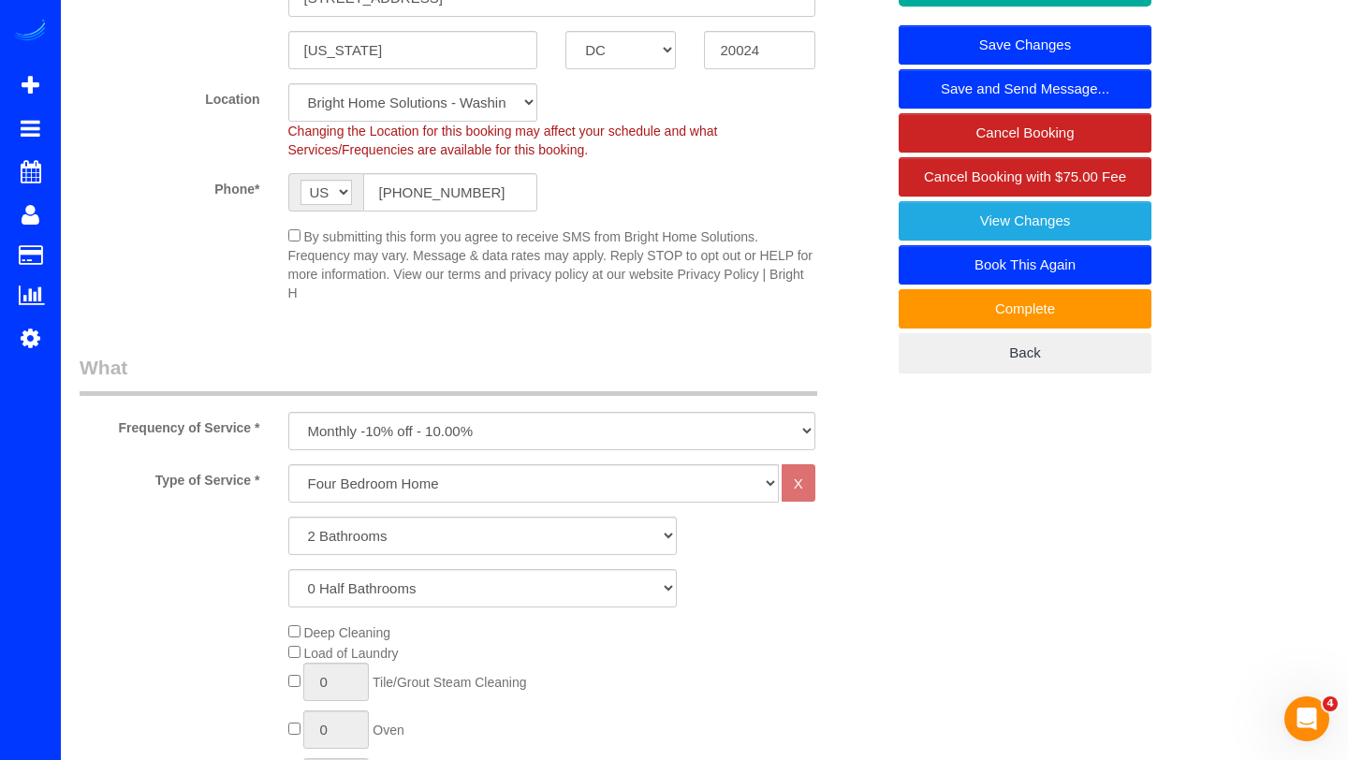
scroll to position [311, 0]
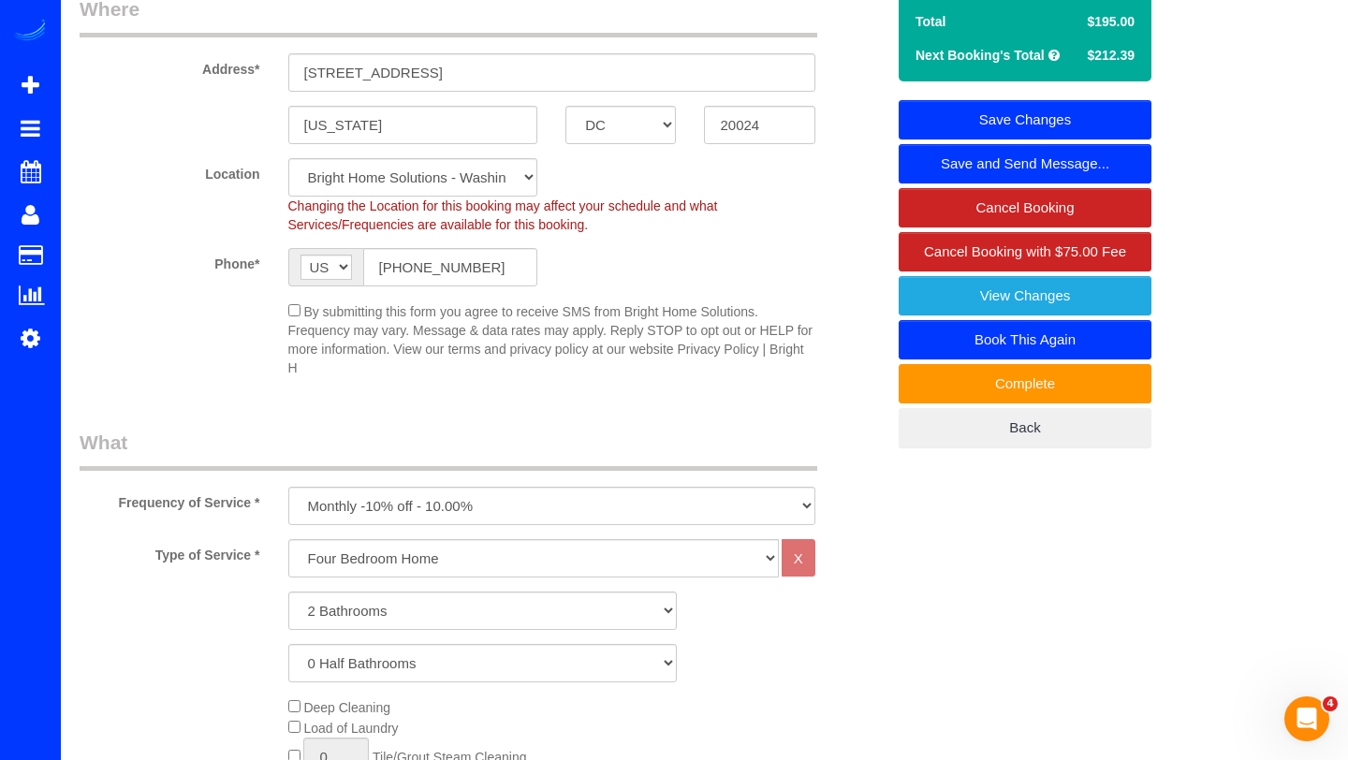
click at [1088, 125] on link "Save Changes" at bounding box center [1024, 119] width 253 height 39
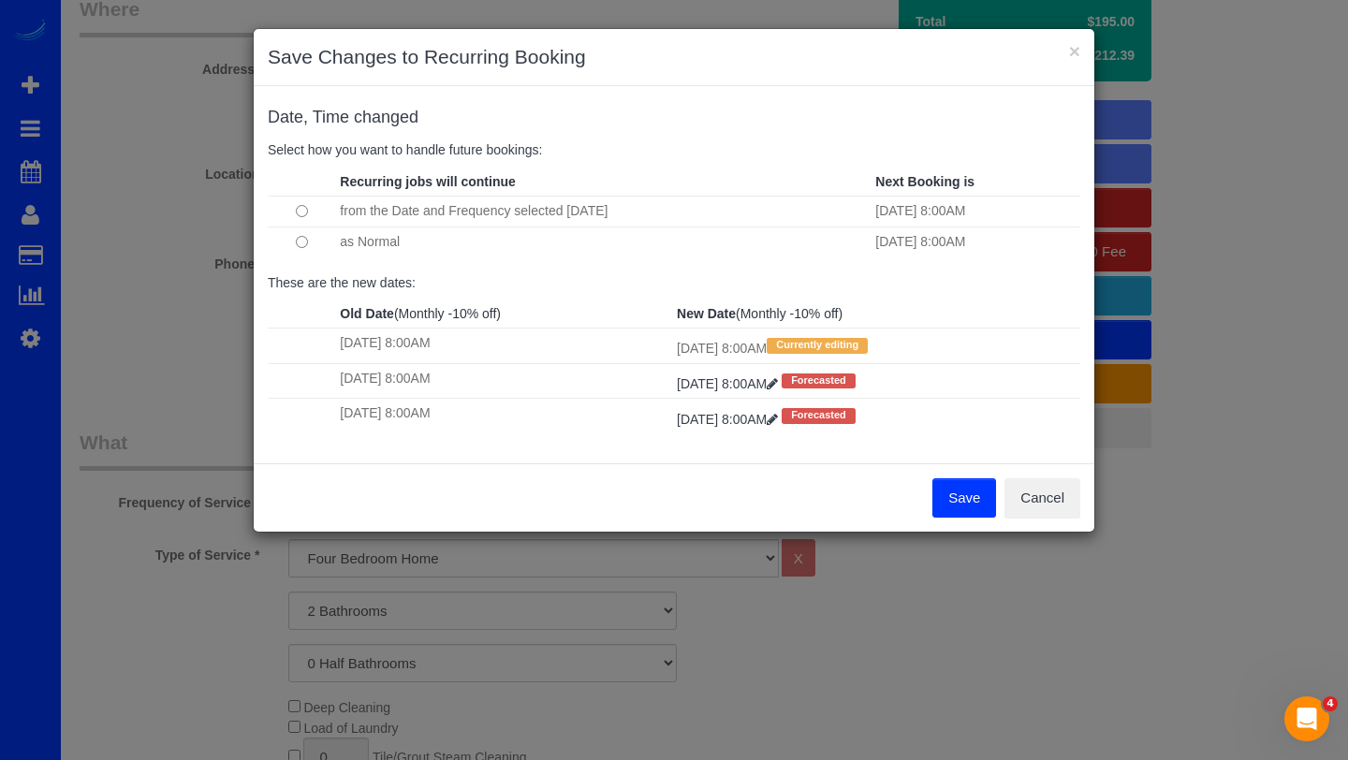
click at [937, 494] on button "Save" at bounding box center [964, 497] width 64 height 39
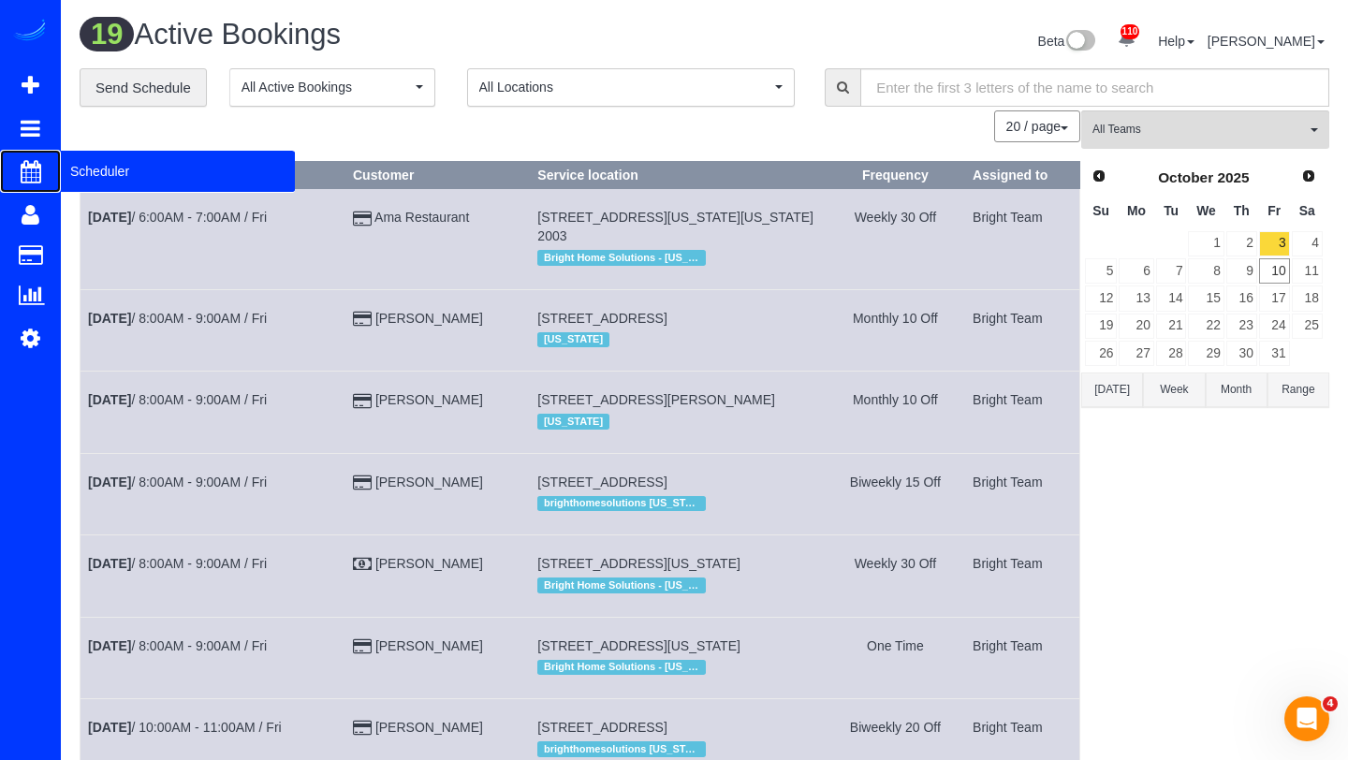
click at [113, 173] on span "Scheduler" at bounding box center [178, 171] width 234 height 43
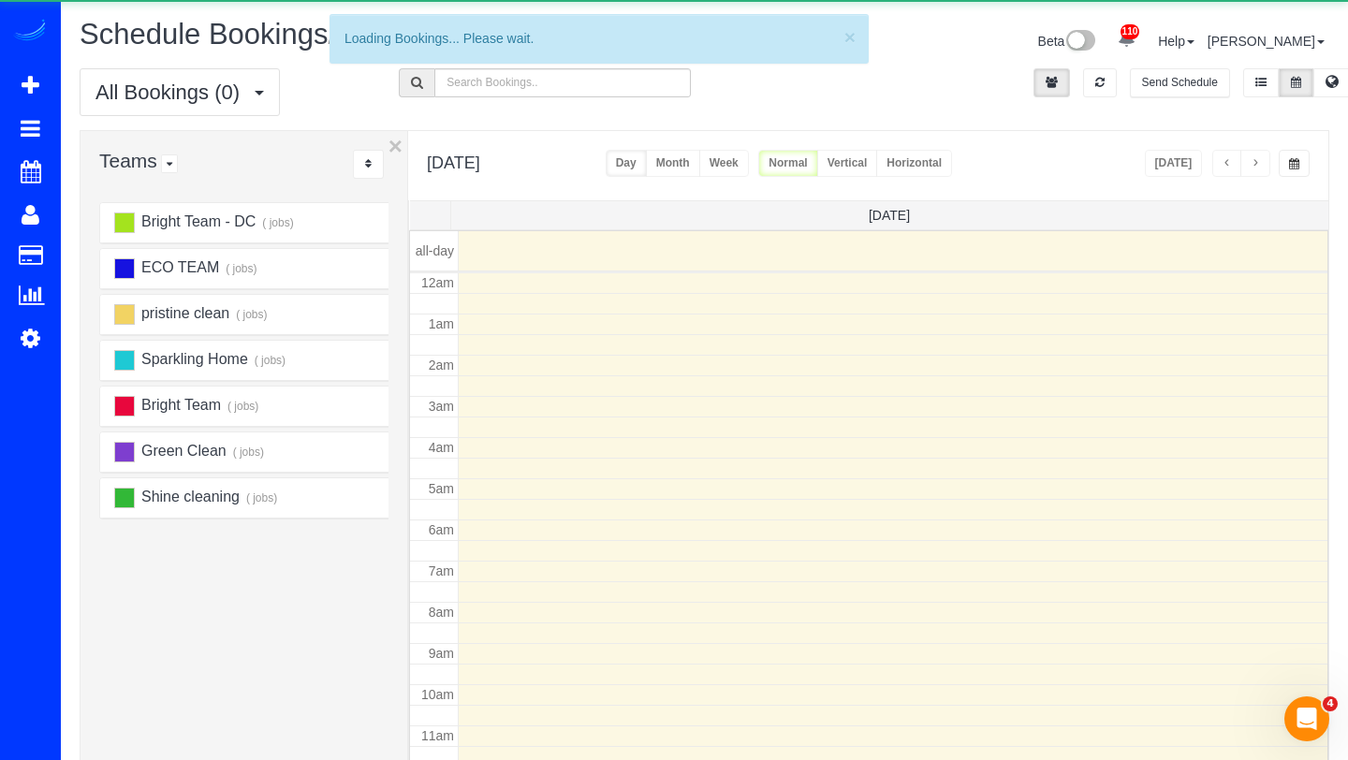
scroll to position [248, 0]
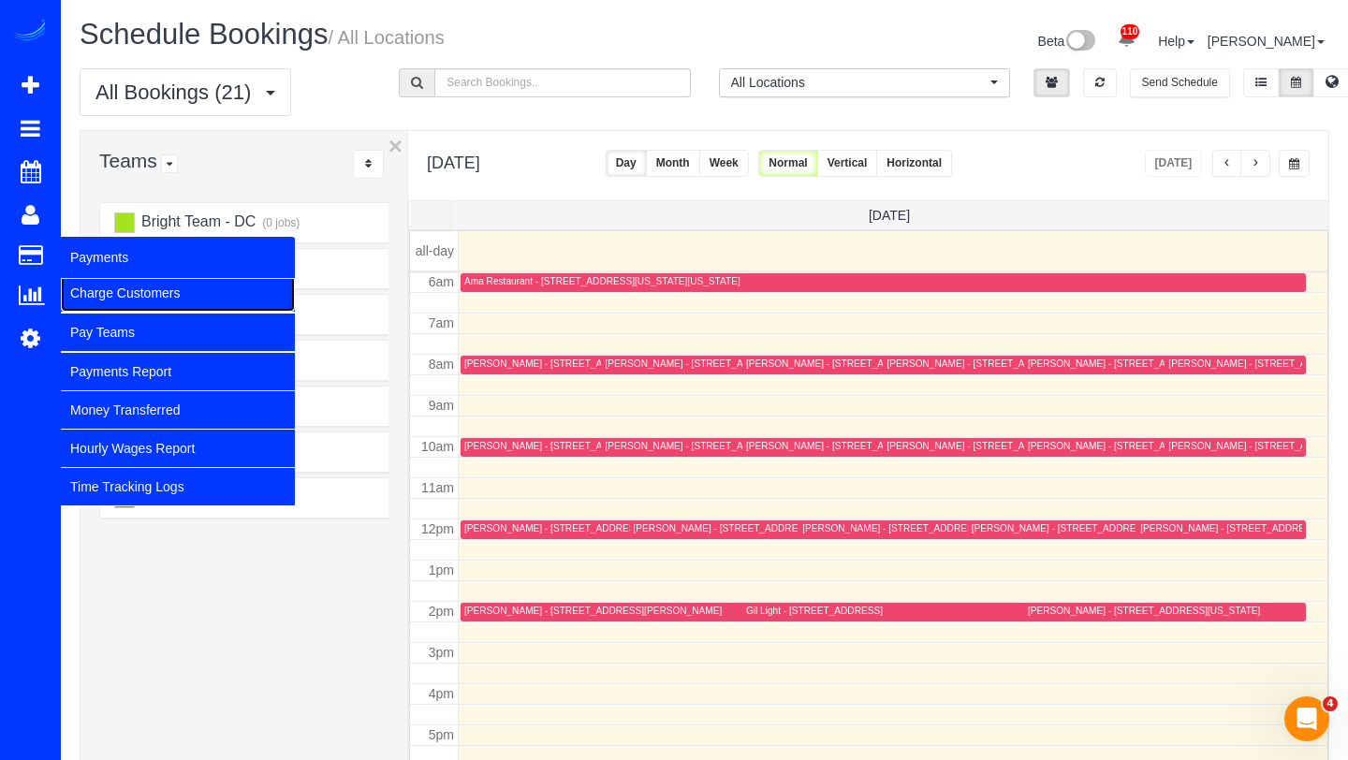
click at [112, 302] on link "Charge Customers" at bounding box center [178, 292] width 234 height 37
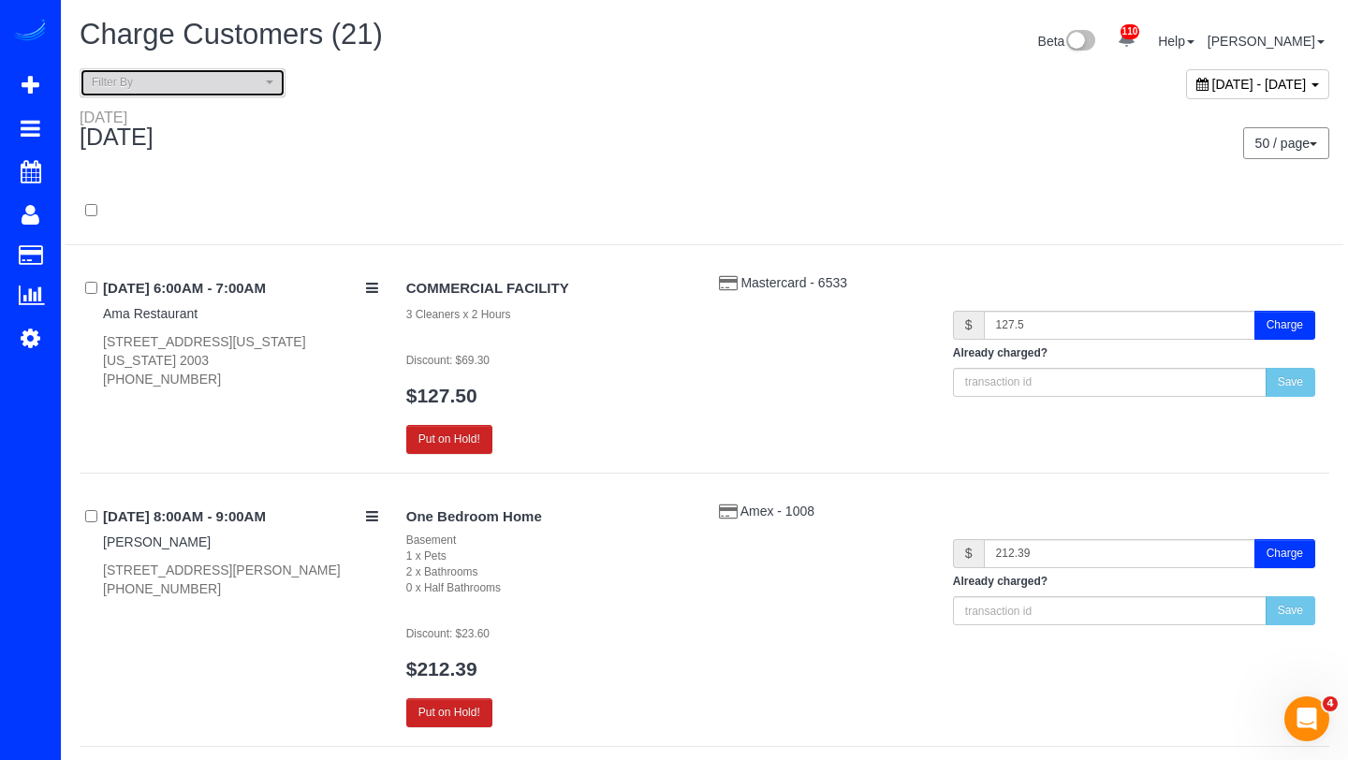
click at [232, 82] on span "Filter By" at bounding box center [176, 83] width 169 height 16
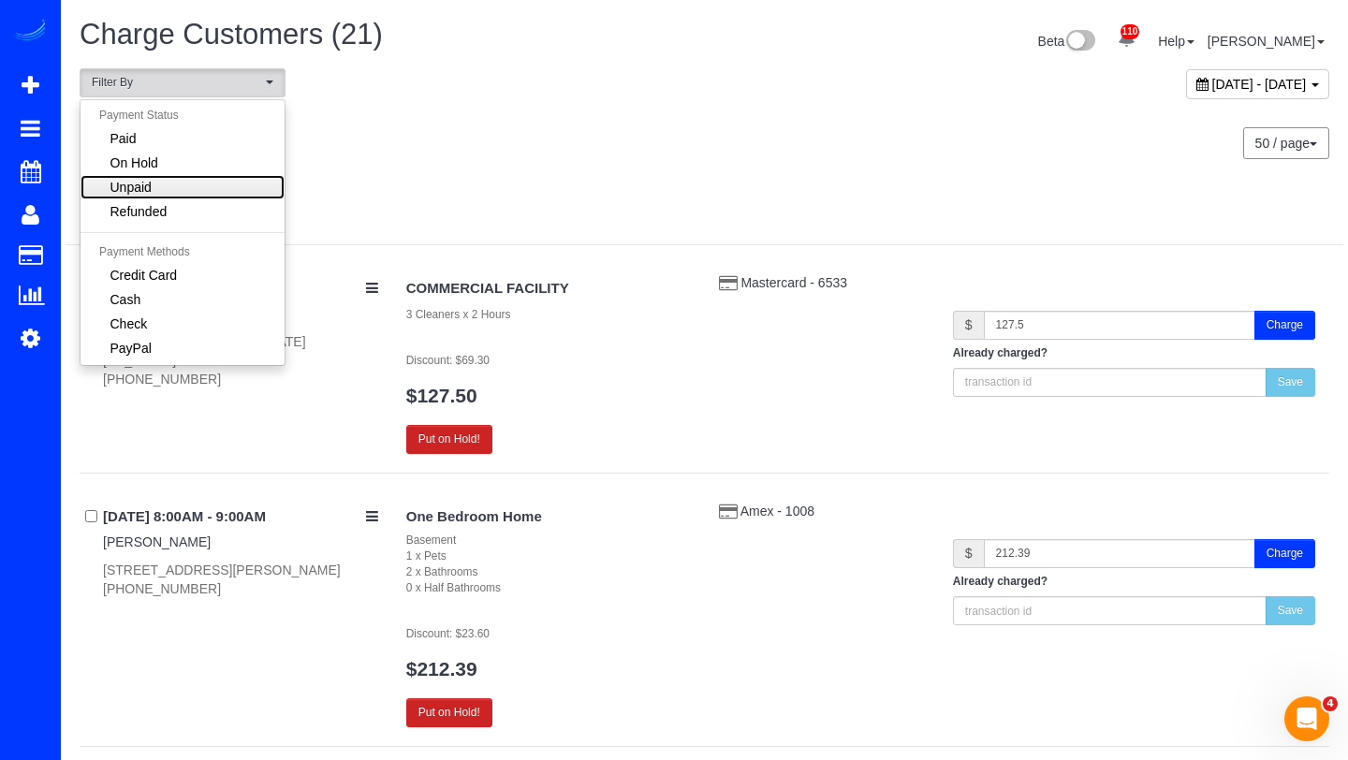
click at [164, 181] on link "Unpaid" at bounding box center [182, 187] width 204 height 24
select select "******"
click at [1212, 81] on span "[DATE] - [DATE]" at bounding box center [1259, 84] width 95 height 15
type input "**********"
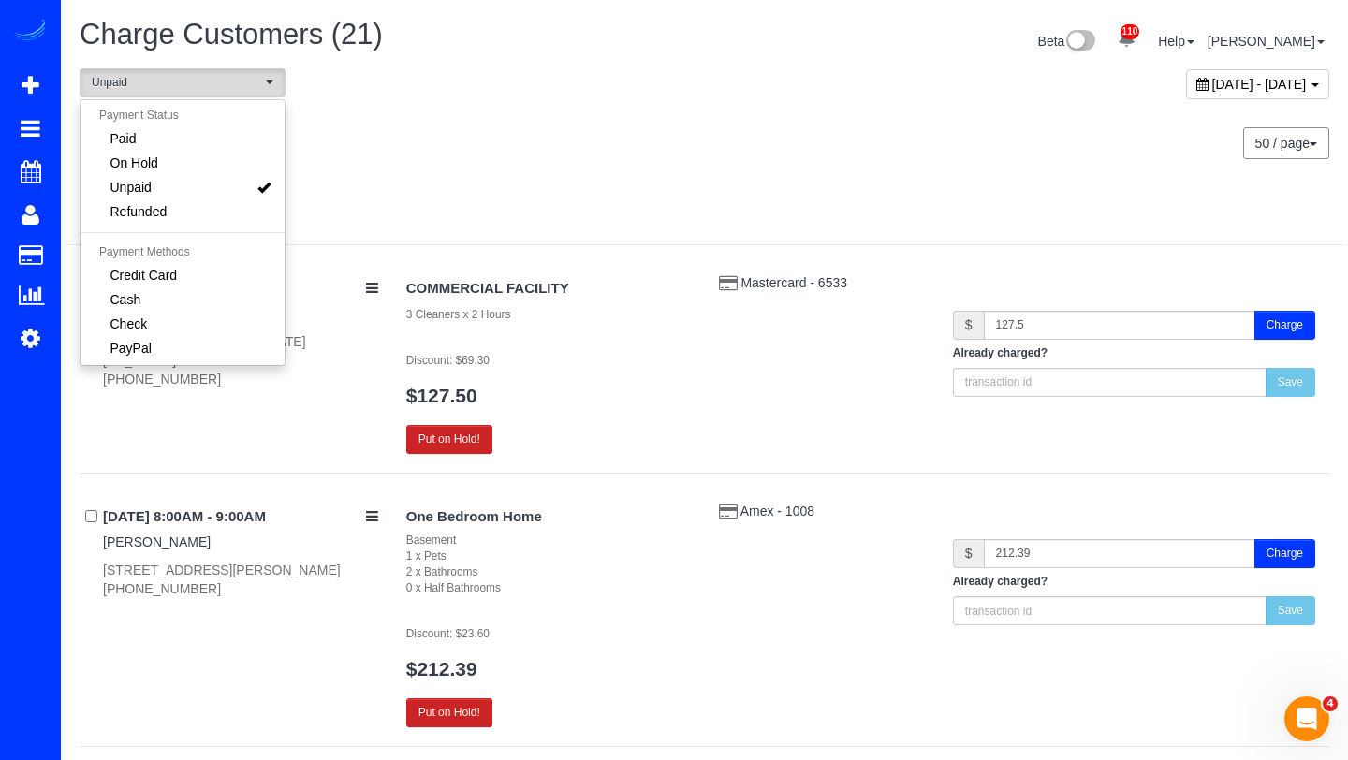
type input "**********"
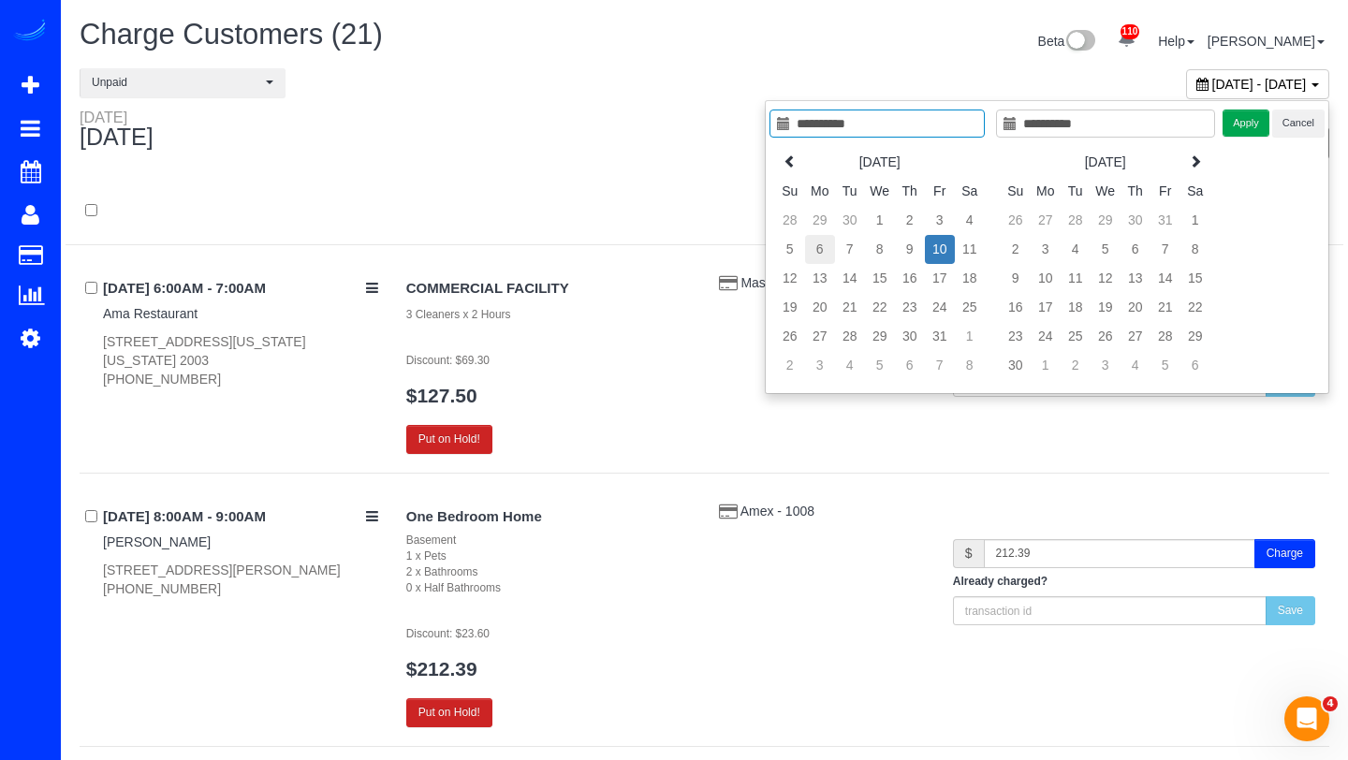
type input "**********"
click at [821, 246] on td "6" at bounding box center [820, 249] width 30 height 29
type input "**********"
click at [1258, 128] on button "Apply" at bounding box center [1245, 122] width 47 height 27
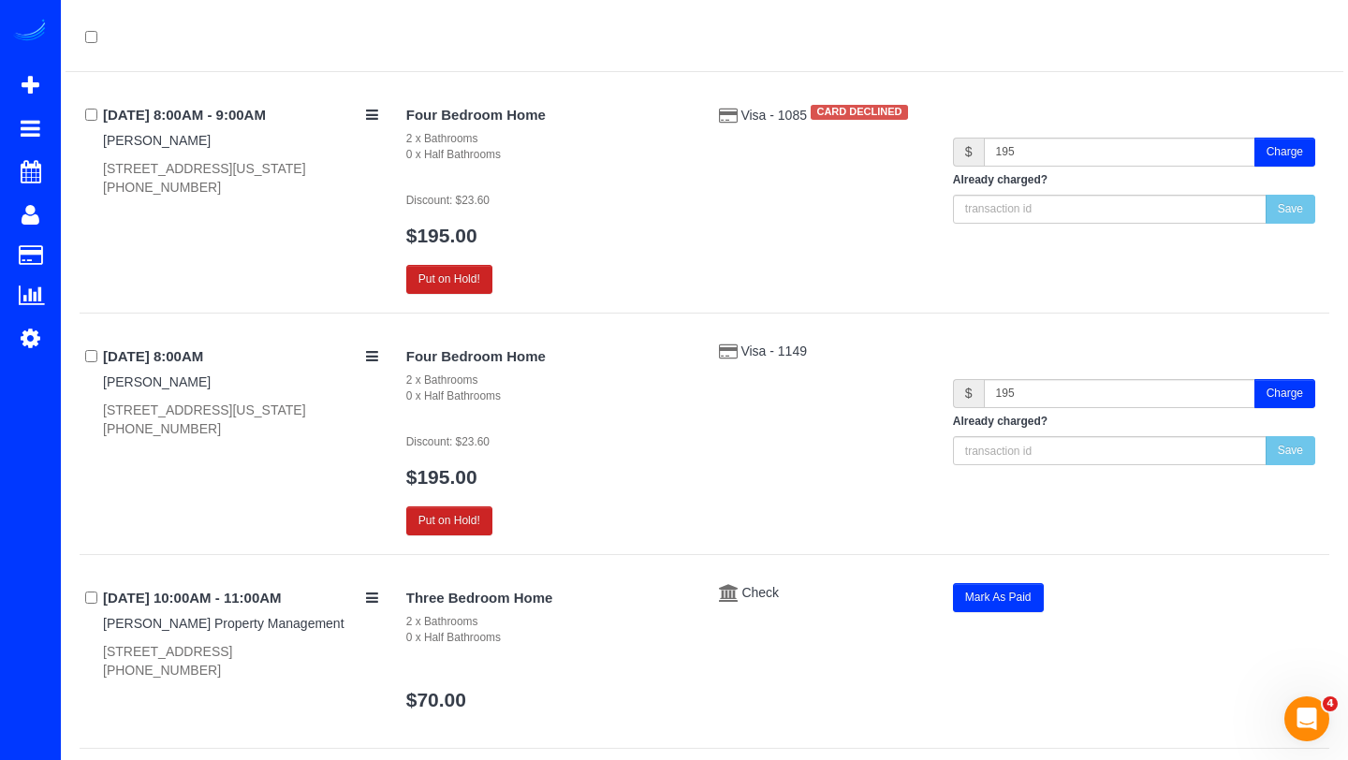
scroll to position [185, 0]
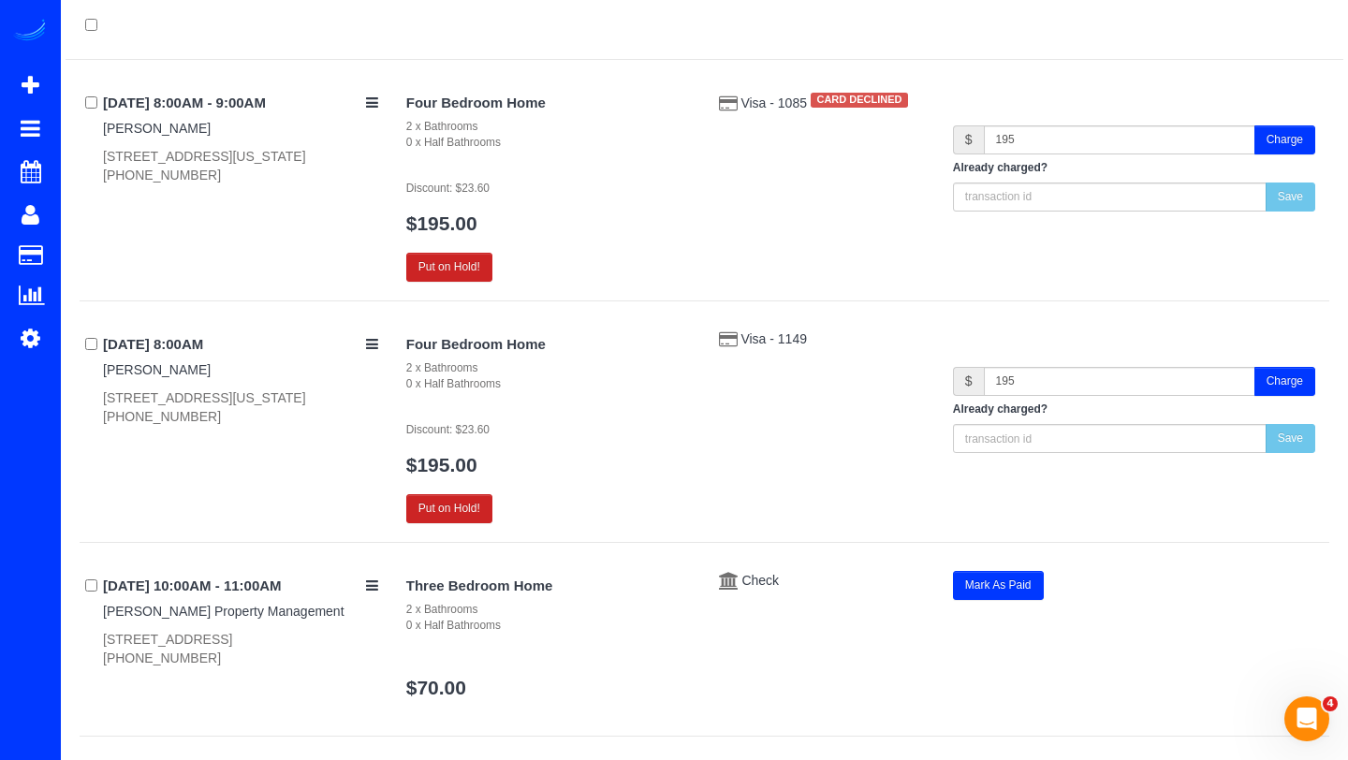
click at [1292, 374] on button "Charge" at bounding box center [1284, 381] width 61 height 29
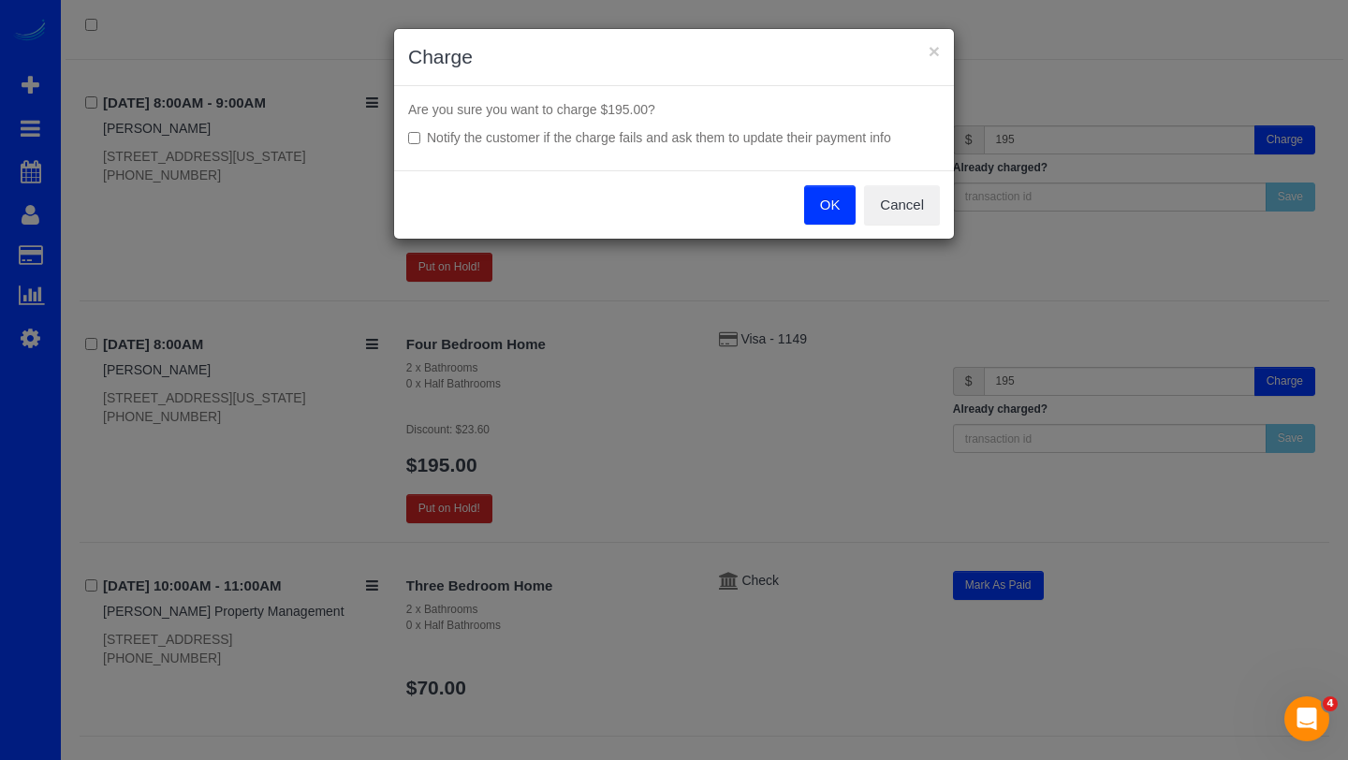
click at [832, 206] on button "OK" at bounding box center [830, 204] width 52 height 39
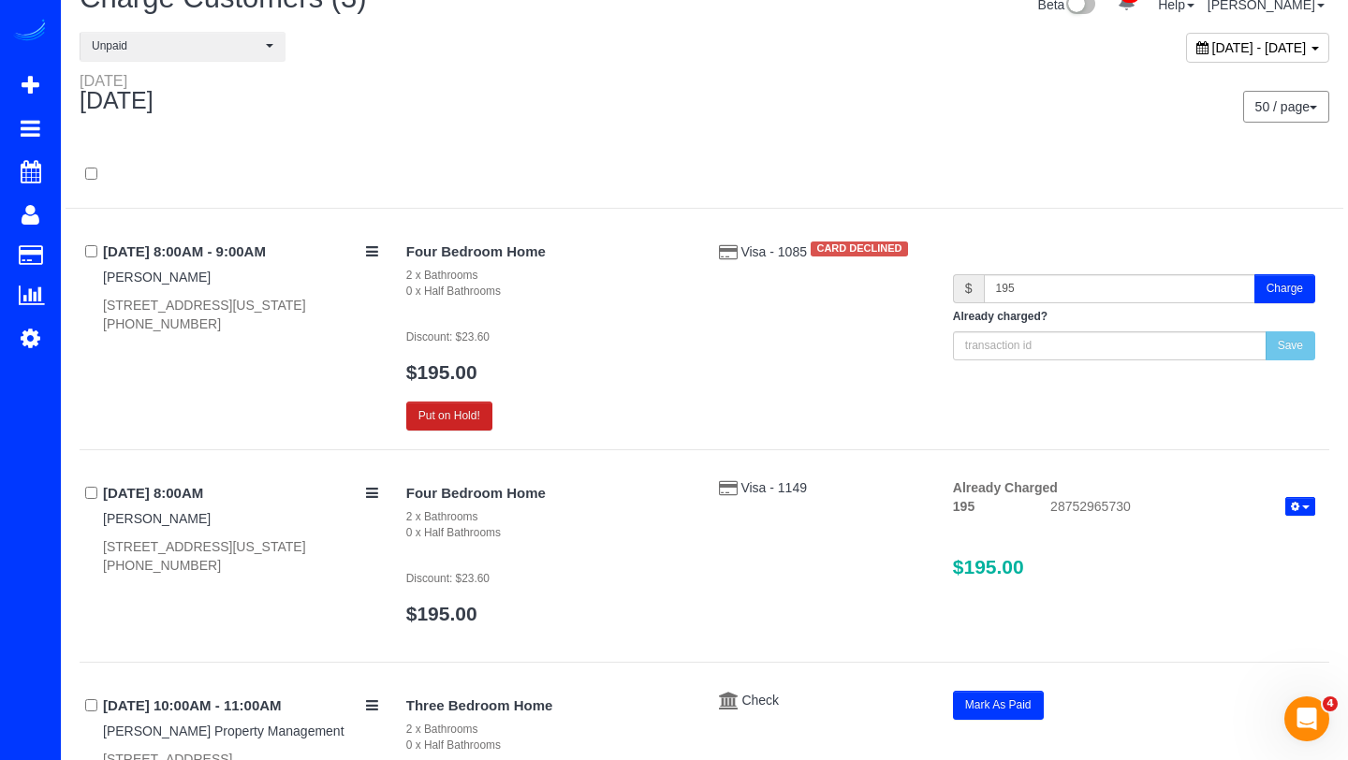
scroll to position [0, 0]
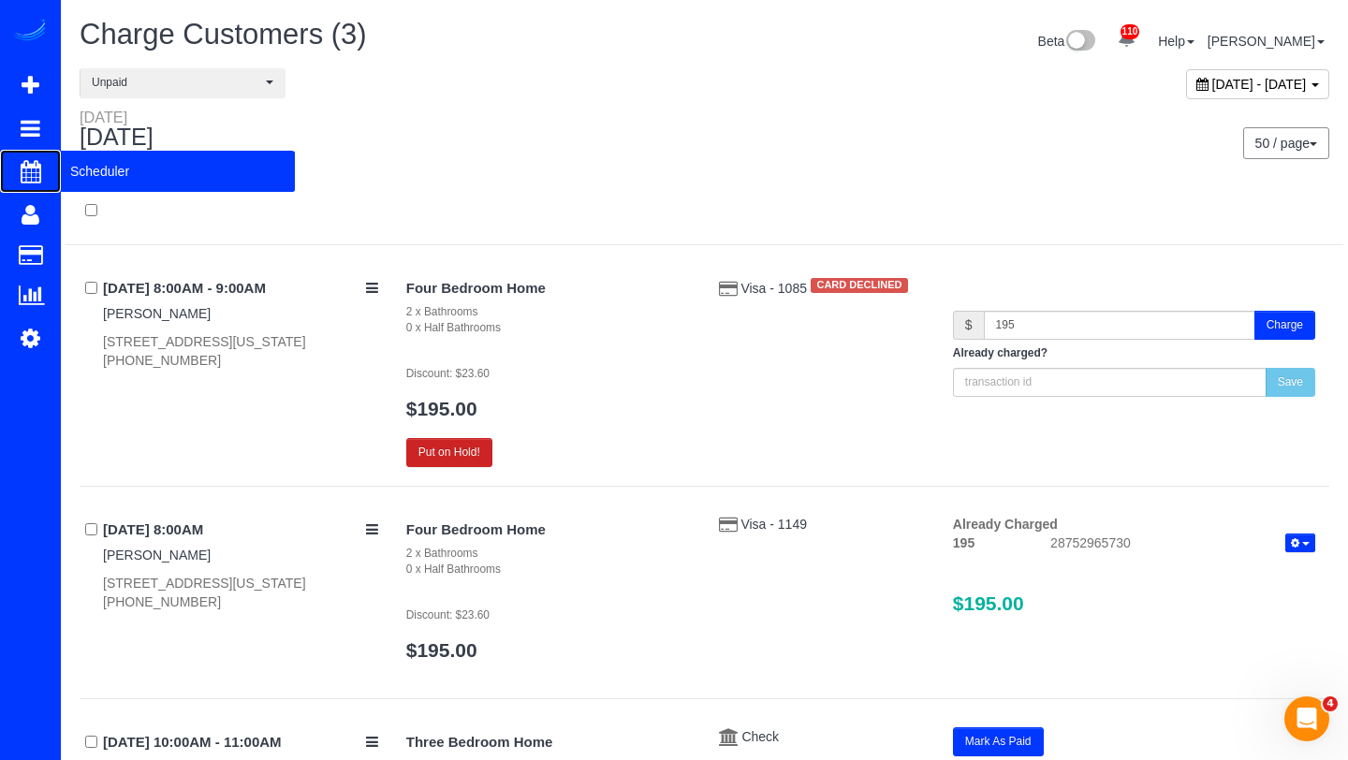
click at [83, 165] on span "Scheduler" at bounding box center [178, 171] width 234 height 43
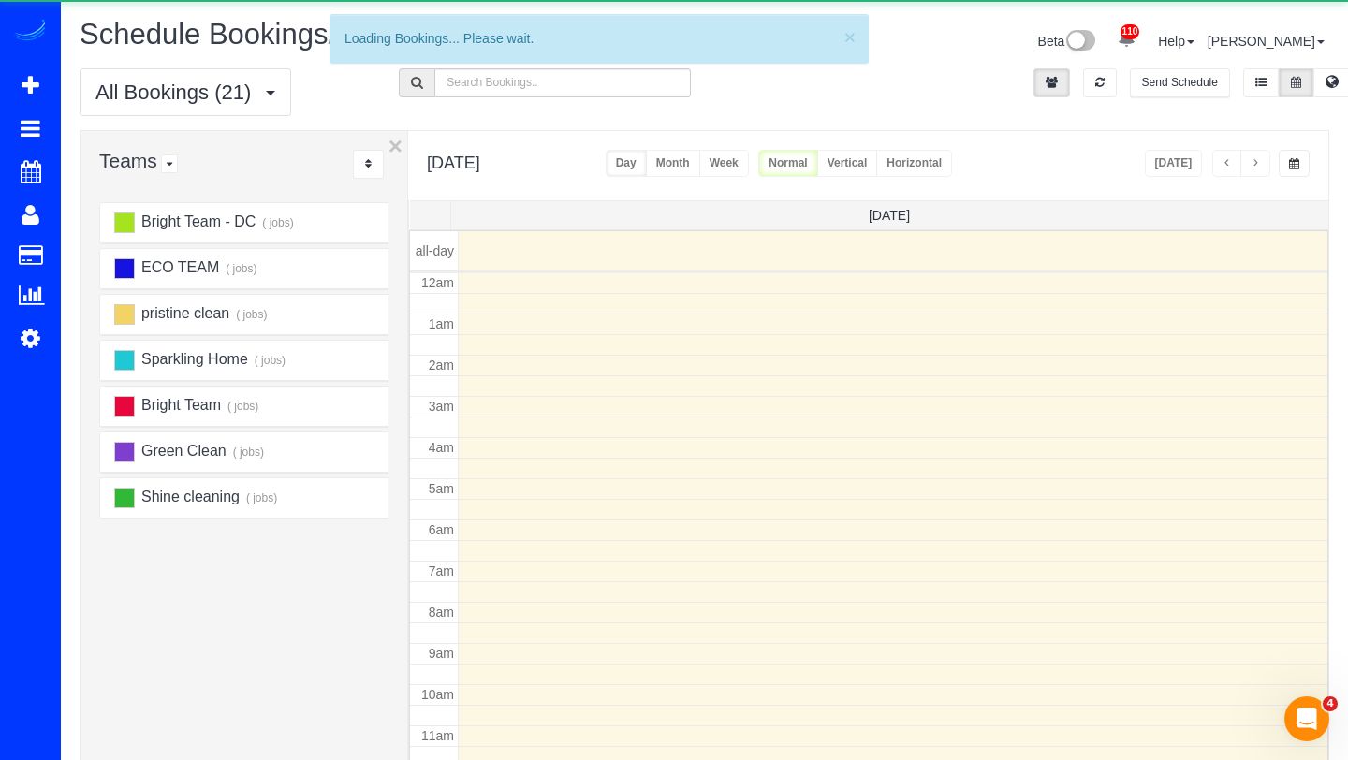
scroll to position [248, 0]
